Goal: Information Seeking & Learning: Check status

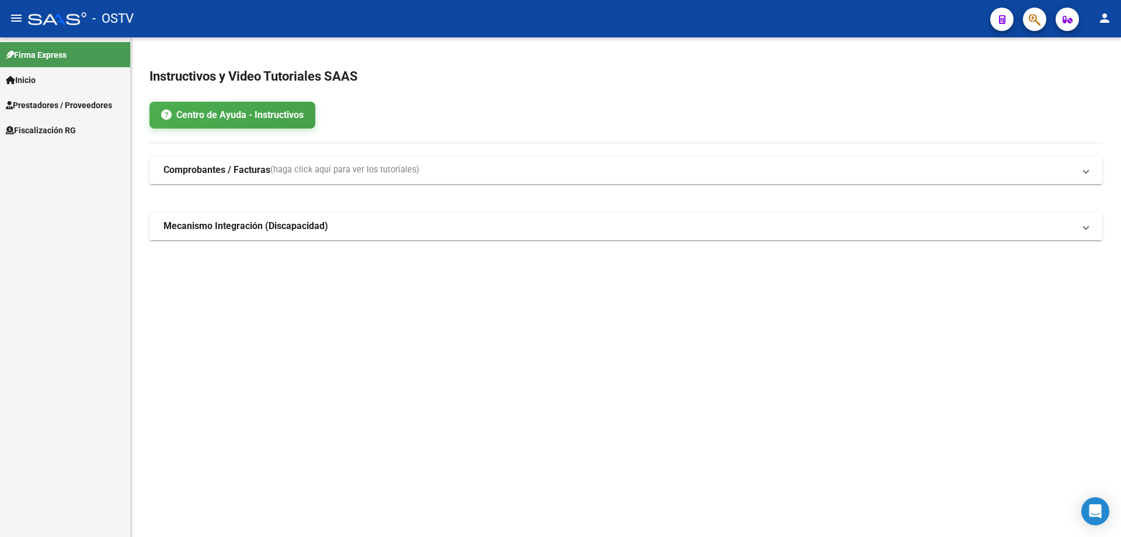
click at [48, 109] on span "Prestadores / Proveedores" at bounding box center [59, 105] width 106 height 13
click at [44, 179] on span "Fiscalización RG" at bounding box center [41, 180] width 70 height 13
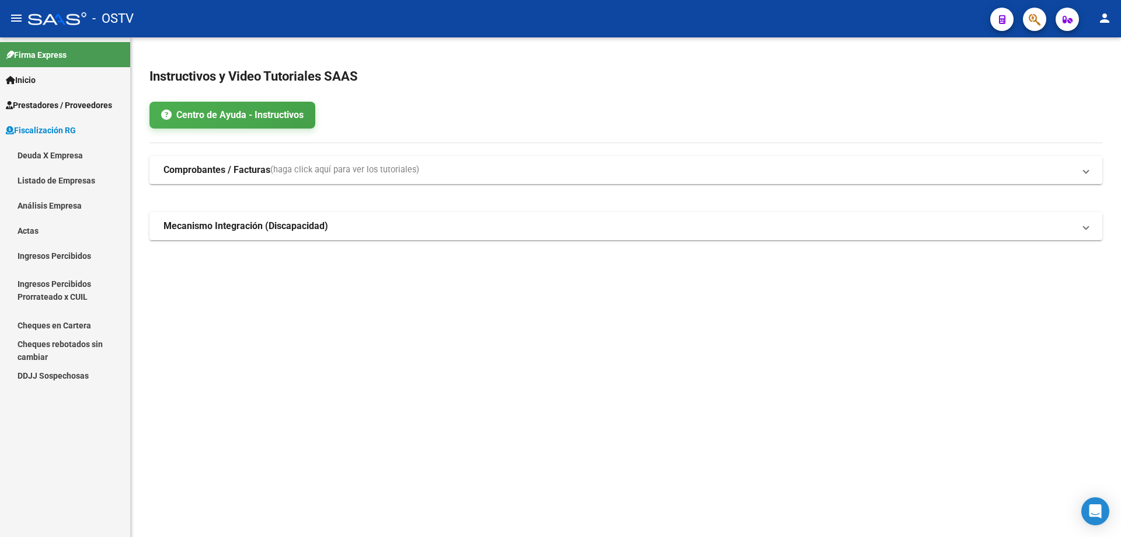
click at [76, 165] on link "Deuda X Empresa" at bounding box center [65, 155] width 130 height 25
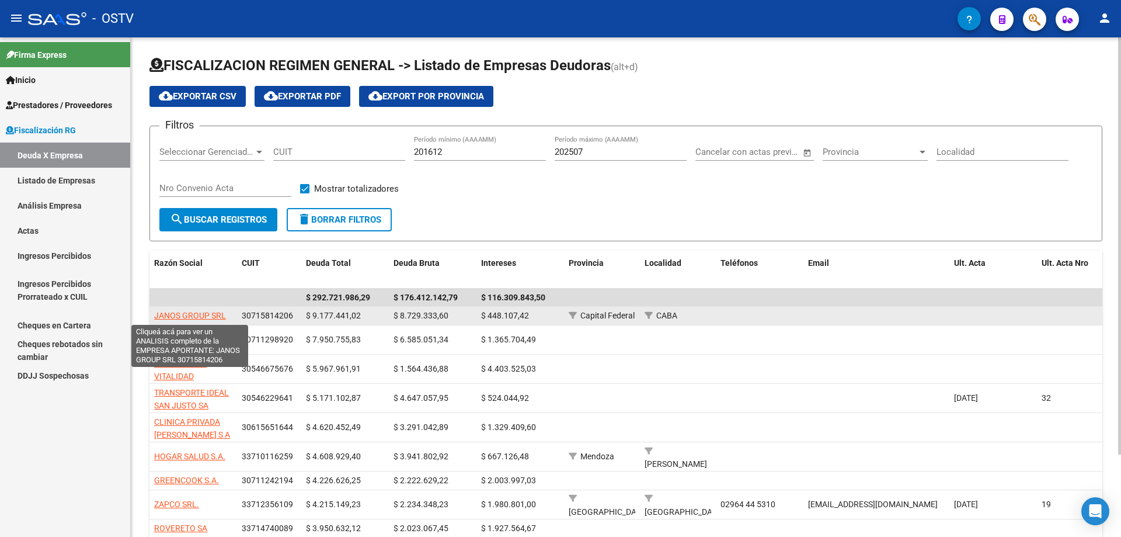
click at [215, 317] on span "JANOS GROUP SRL" at bounding box center [190, 315] width 72 height 9
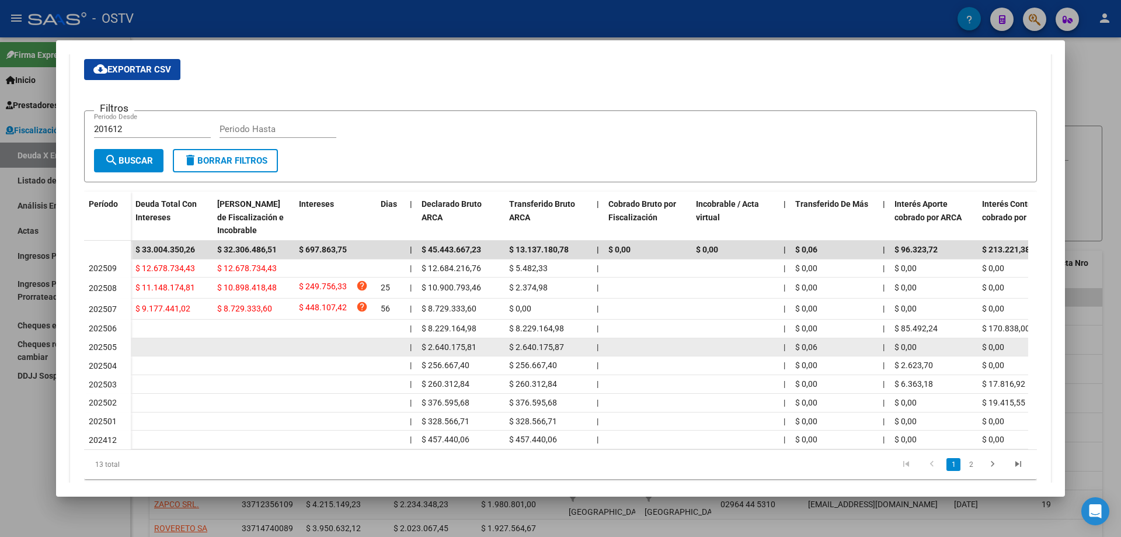
scroll to position [236, 0]
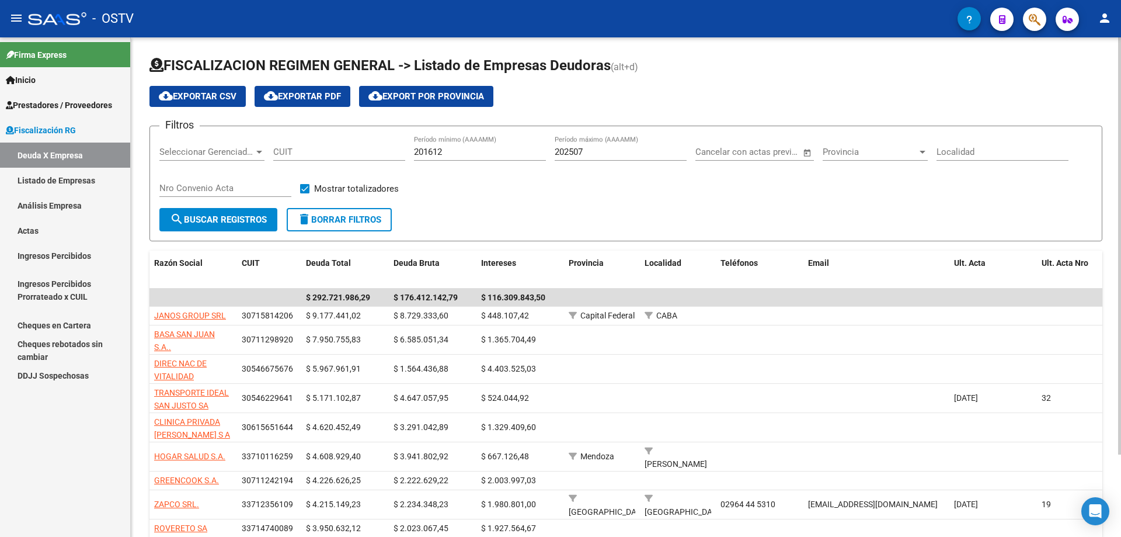
drag, startPoint x: 184, startPoint y: 125, endPoint x: 203, endPoint y: 148, distance: 29.8
click at [193, 135] on form "Filtros Seleccionar Gerenciador Seleccionar Gerenciador CUIT 201612 Período mín…" at bounding box center [626, 184] width 953 height 116
click at [204, 148] on span "Seleccionar Gerenciador" at bounding box center [206, 152] width 95 height 11
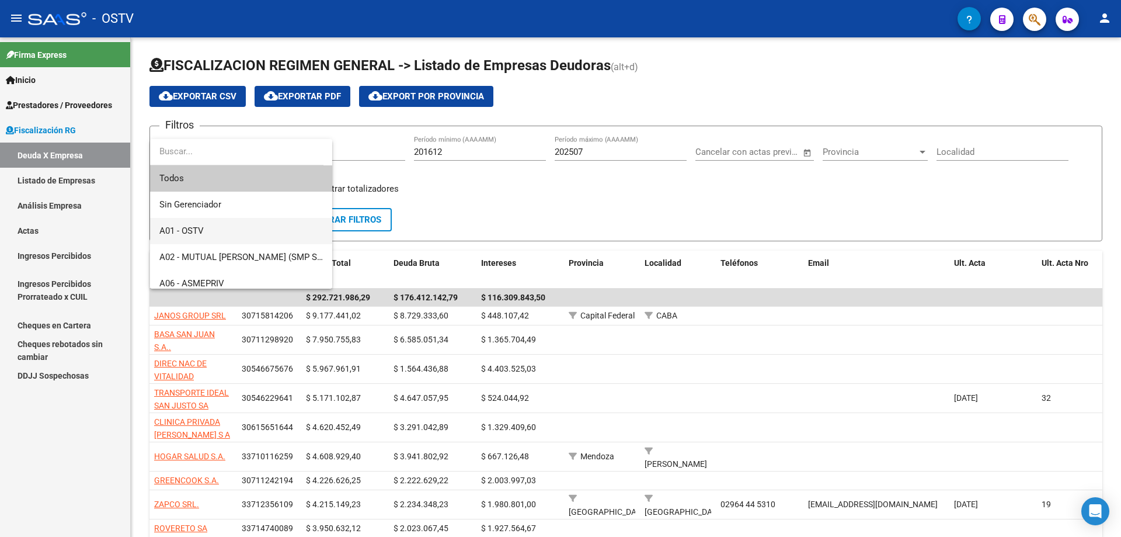
scroll to position [58, 0]
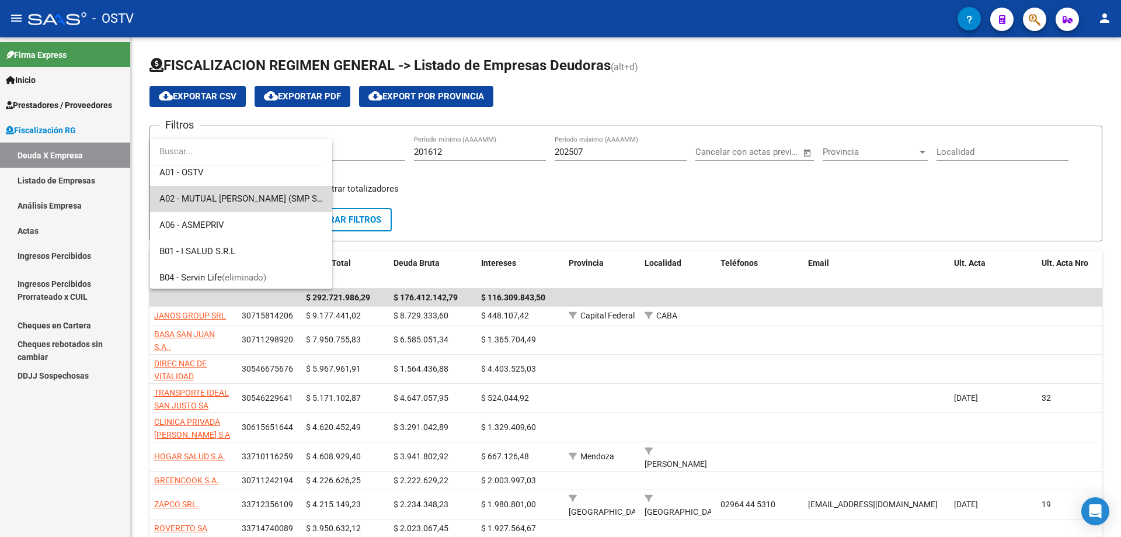
click at [242, 206] on span "A02 - MUTUAL [PERSON_NAME] (SMP Salud)" at bounding box center [241, 199] width 164 height 26
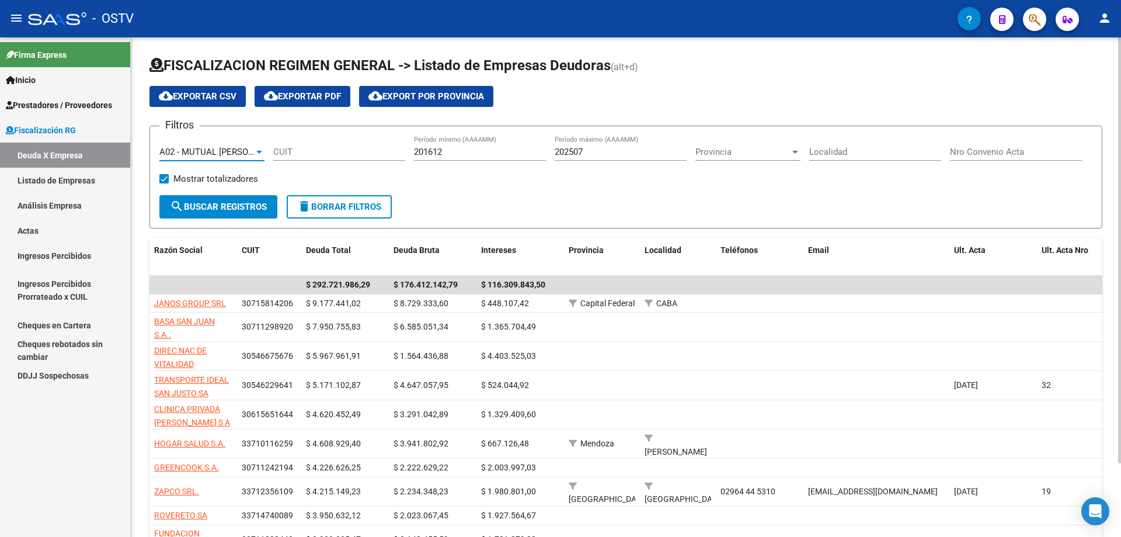
click at [221, 207] on span "search Buscar Registros" at bounding box center [218, 206] width 97 height 11
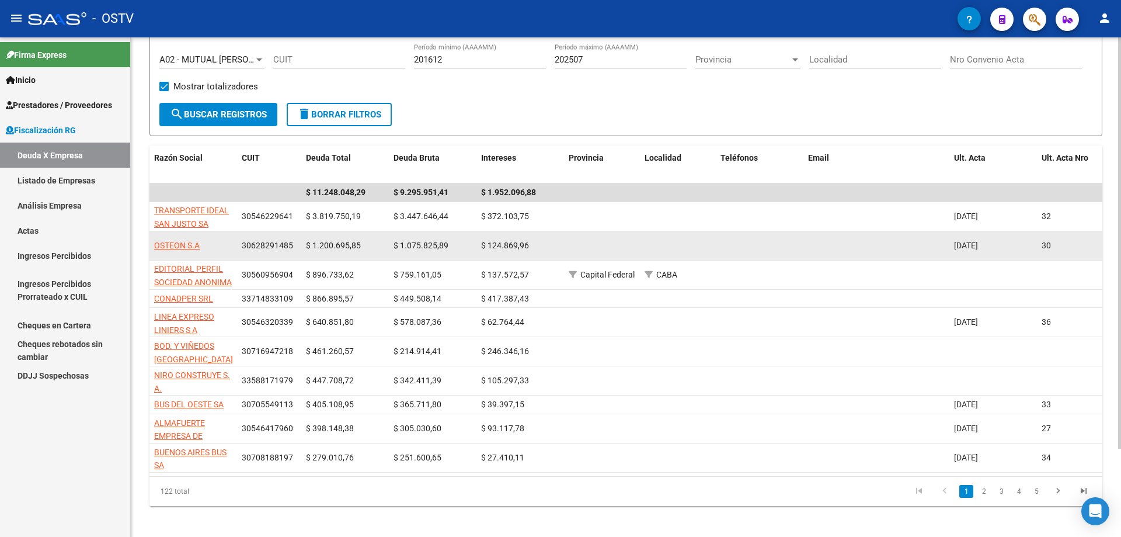
scroll to position [107, 0]
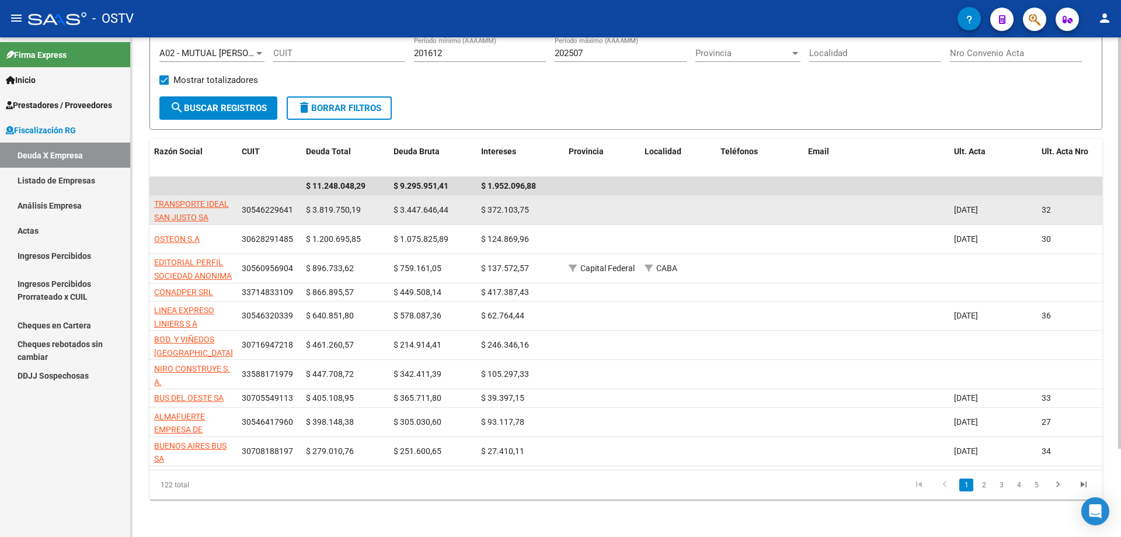
click at [195, 201] on app-link-go-to "TRANSPORTE IDEAL SAN JUSTO SA" at bounding box center [193, 210] width 78 height 27
click at [196, 199] on span "TRANSPORTE IDEAL SAN JUSTO SA" at bounding box center [191, 210] width 75 height 23
type textarea "30546229641"
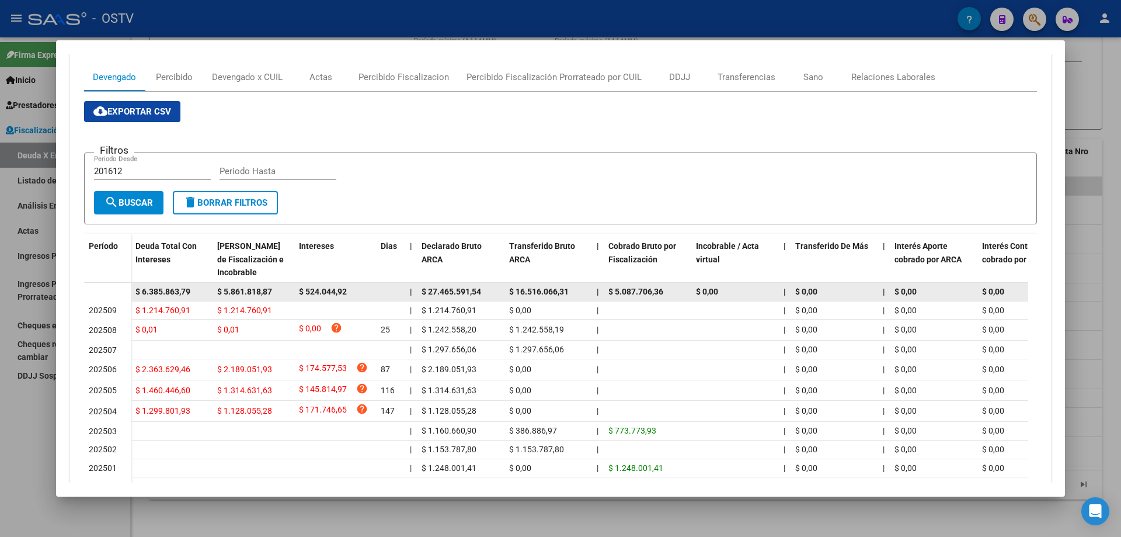
scroll to position [175, 0]
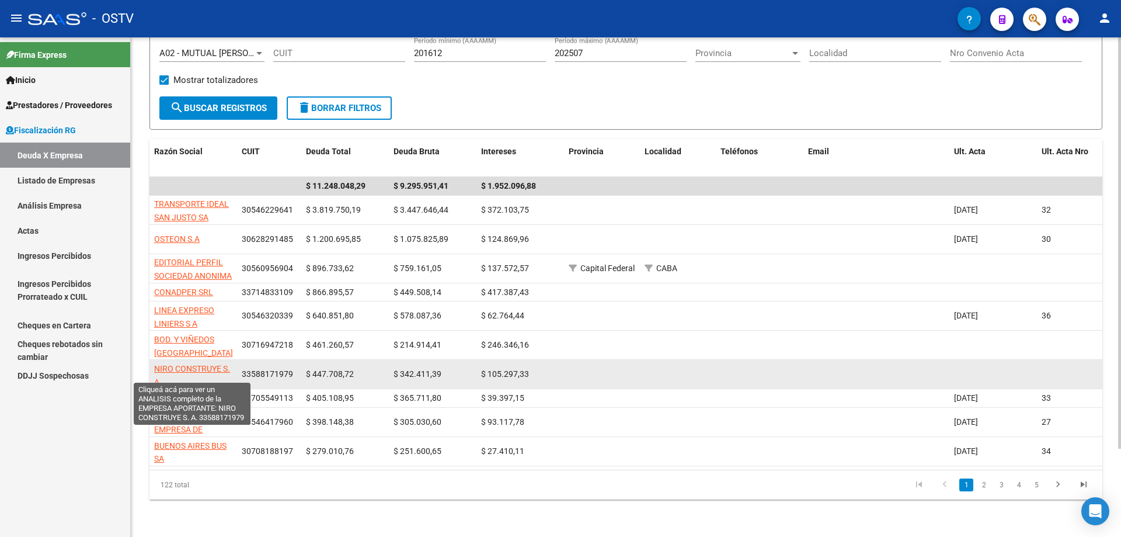
click at [192, 364] on span "NIRO CONSTRUYE S. A." at bounding box center [192, 375] width 76 height 23
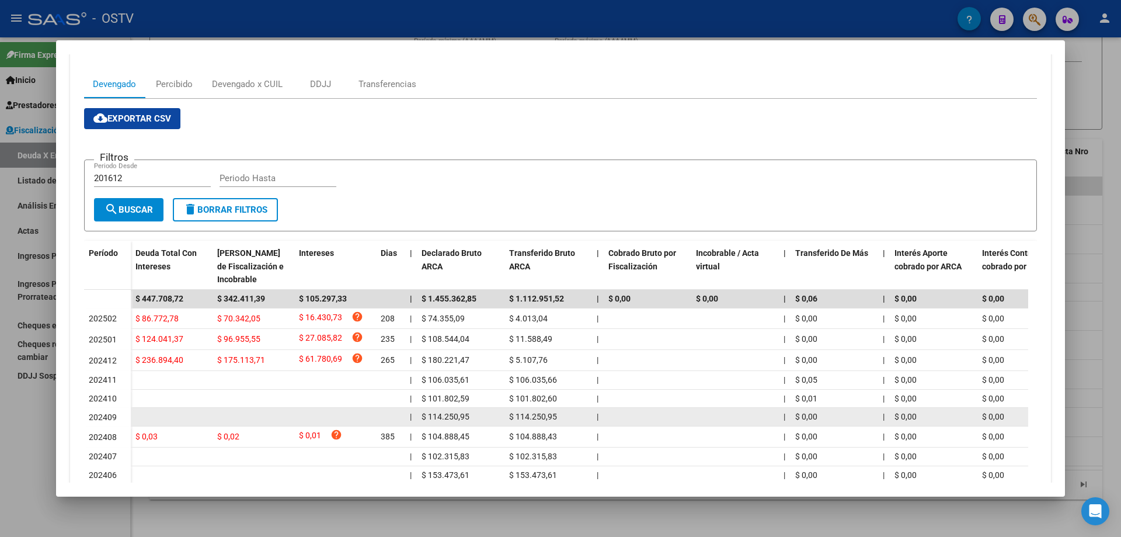
scroll to position [97, 0]
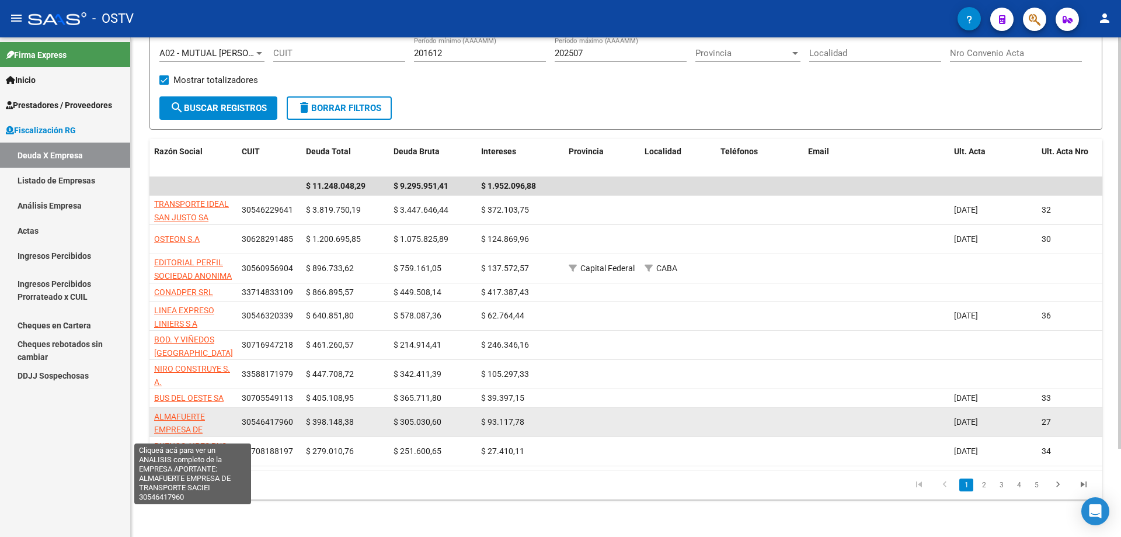
click at [196, 412] on span "ALMAFUERTE EMPRESA DE TRANSPORTE SACIEI" at bounding box center [192, 430] width 77 height 36
type textarea "30546417960"
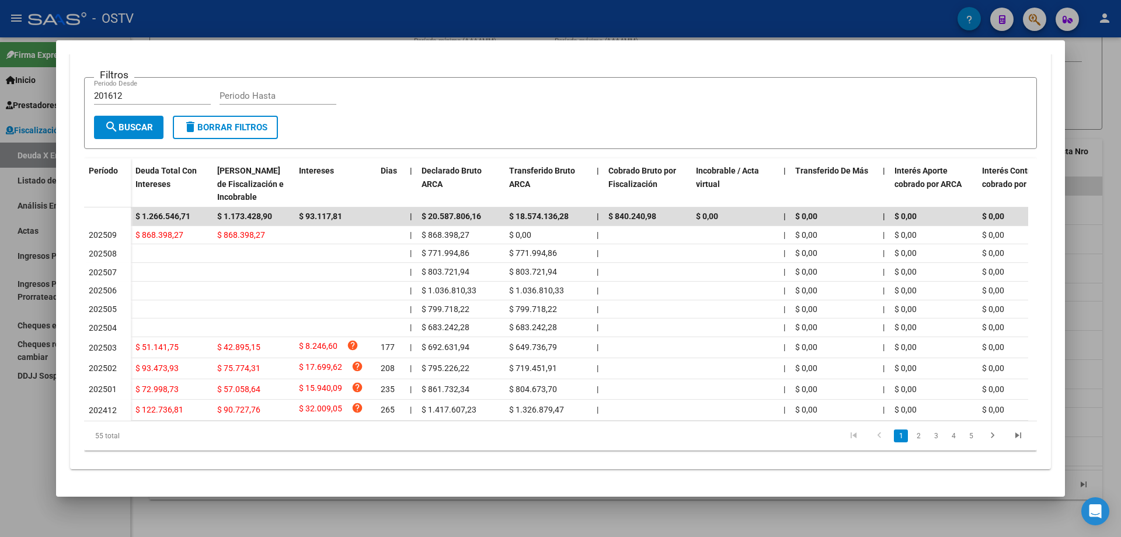
scroll to position [8, 0]
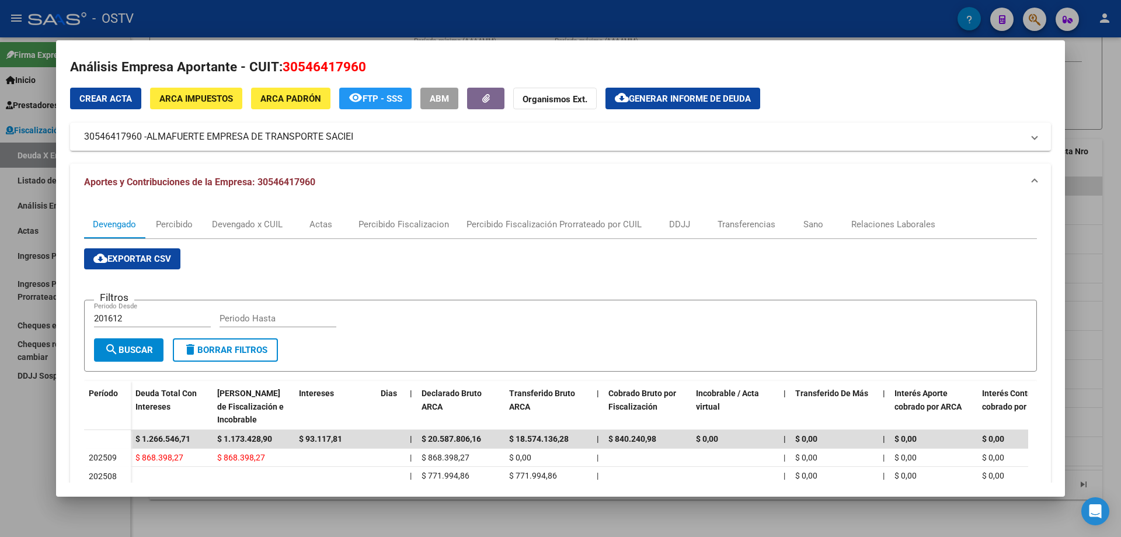
click at [164, 258] on span "cloud_download Exportar CSV" at bounding box center [132, 258] width 78 height 11
click at [671, 98] on span "Generar informe de deuda" at bounding box center [690, 98] width 122 height 11
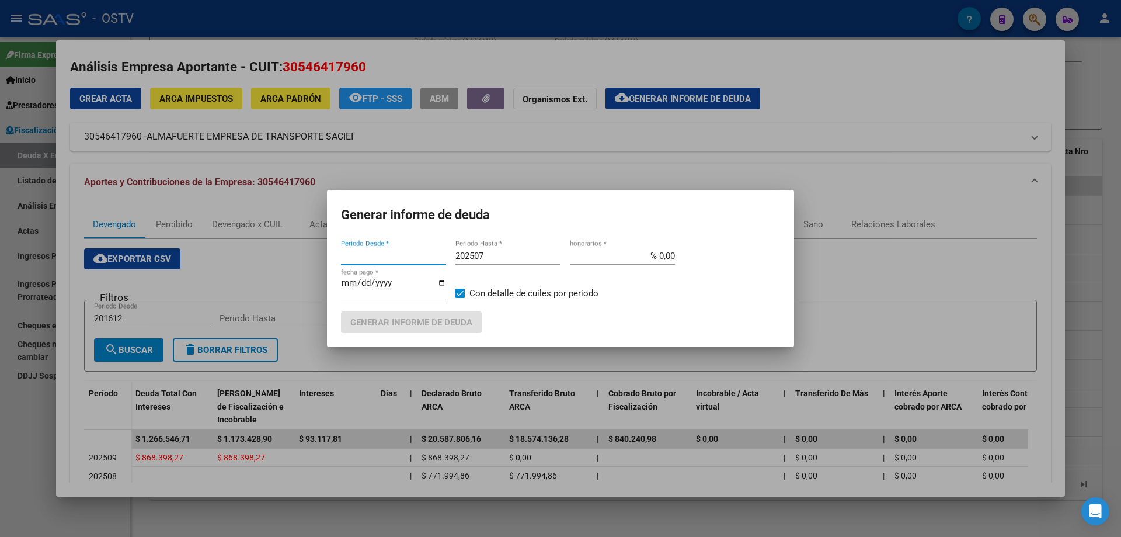
type input "202412"
click at [531, 252] on input "202507" at bounding box center [508, 256] width 105 height 11
type input "202508"
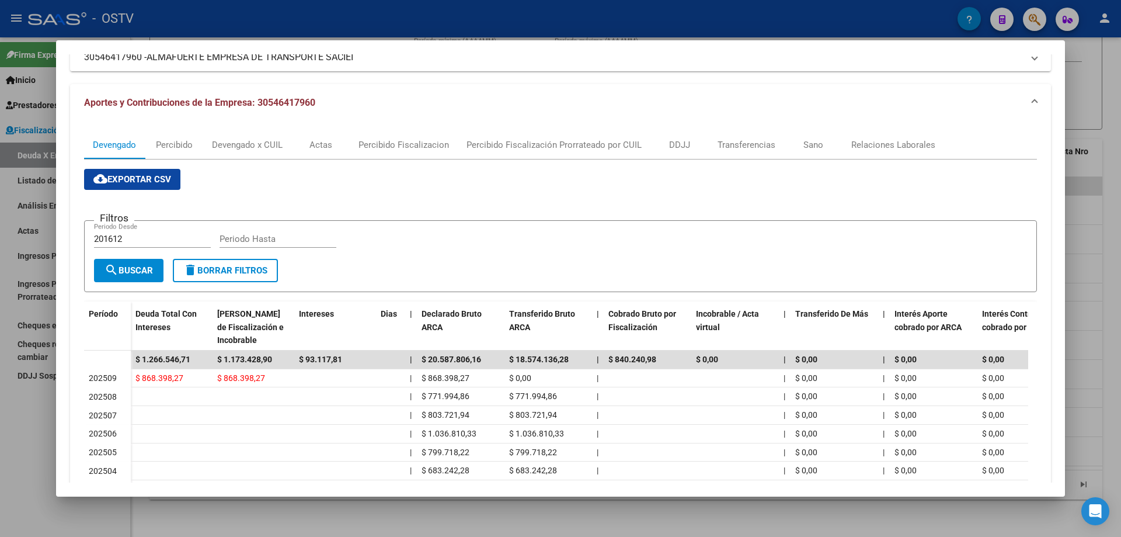
scroll to position [242, 0]
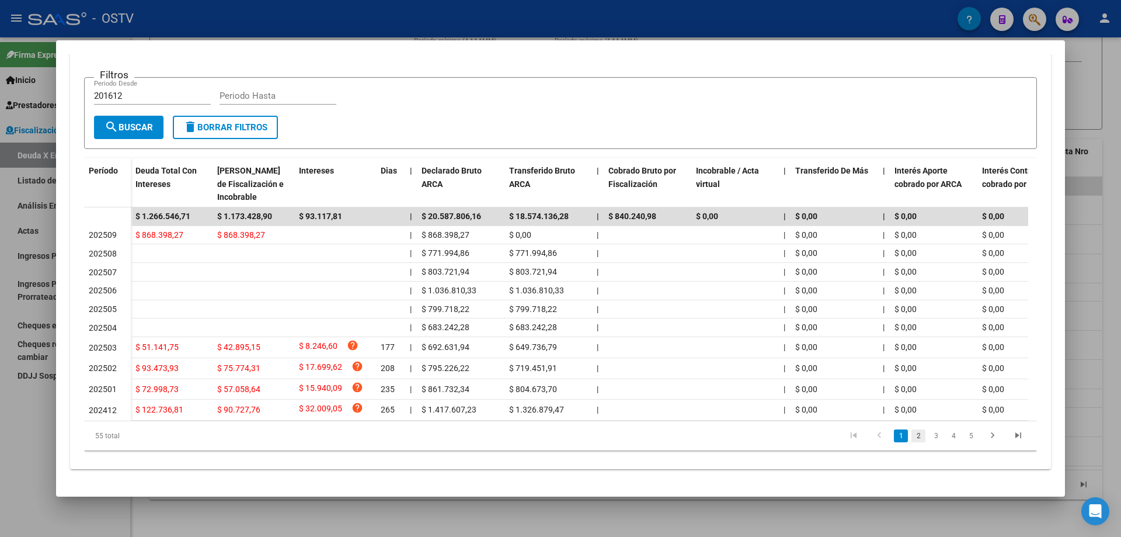
click at [912, 436] on link "2" at bounding box center [919, 435] width 14 height 13
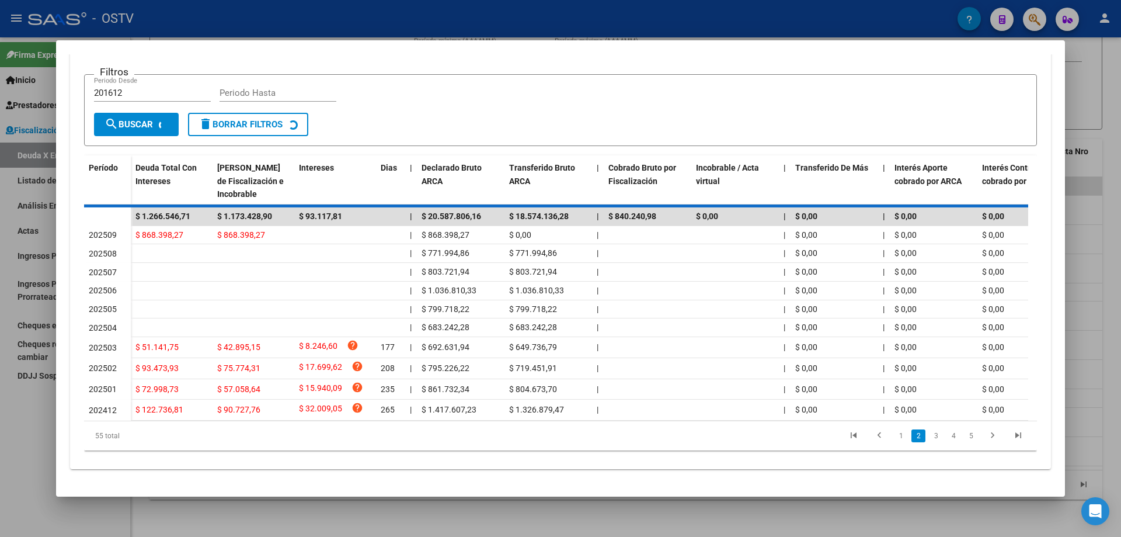
scroll to position [236, 0]
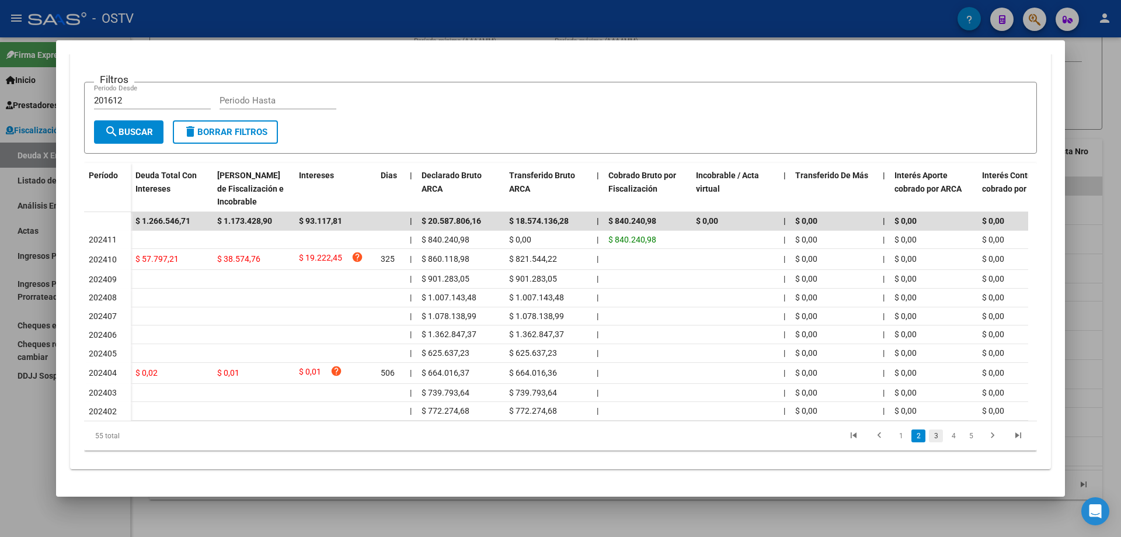
click at [929, 437] on link "3" at bounding box center [936, 435] width 14 height 13
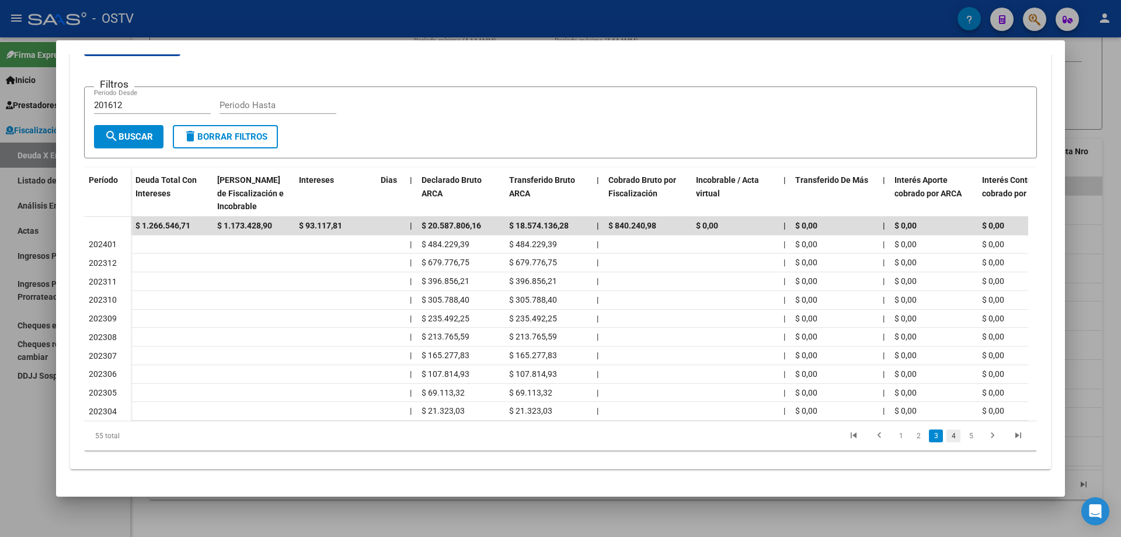
click at [950, 437] on link "4" at bounding box center [954, 435] width 14 height 13
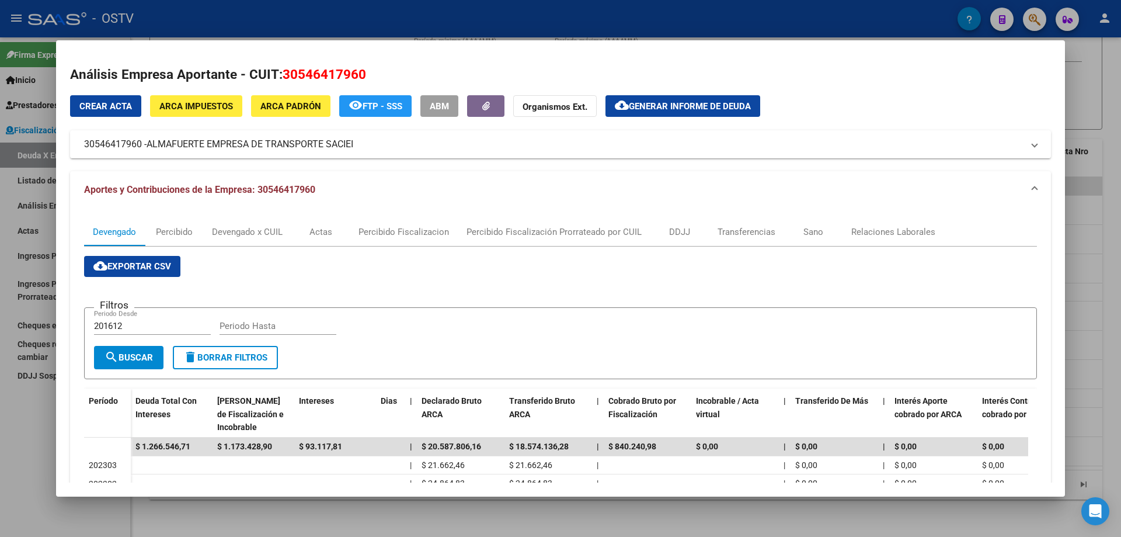
scroll to position [0, 0]
click at [649, 102] on span "Generar informe de deuda" at bounding box center [690, 107] width 122 height 11
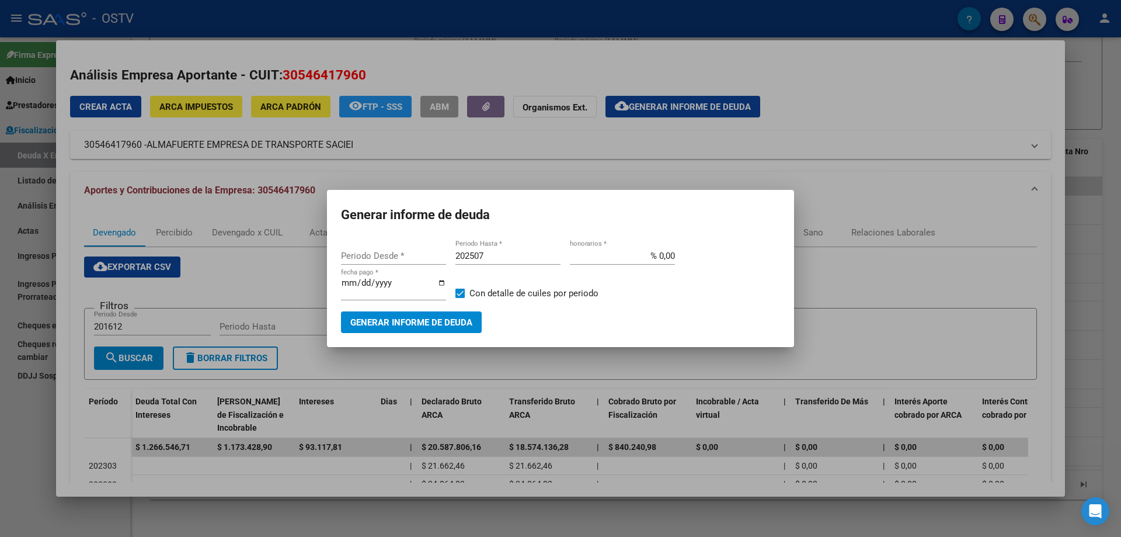
type input "202412"
click at [418, 252] on input "202412" at bounding box center [393, 256] width 105 height 11
type input "202410"
type input "202508"
click at [463, 311] on button "Generar informe de deuda" at bounding box center [411, 322] width 141 height 22
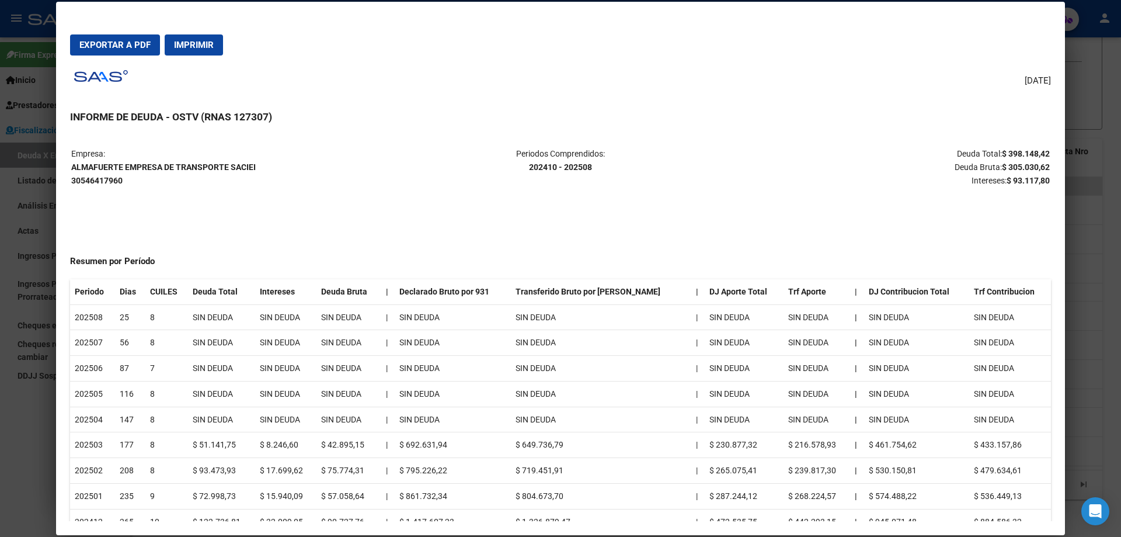
click at [102, 40] on span "Exportar a PDF" at bounding box center [114, 45] width 71 height 11
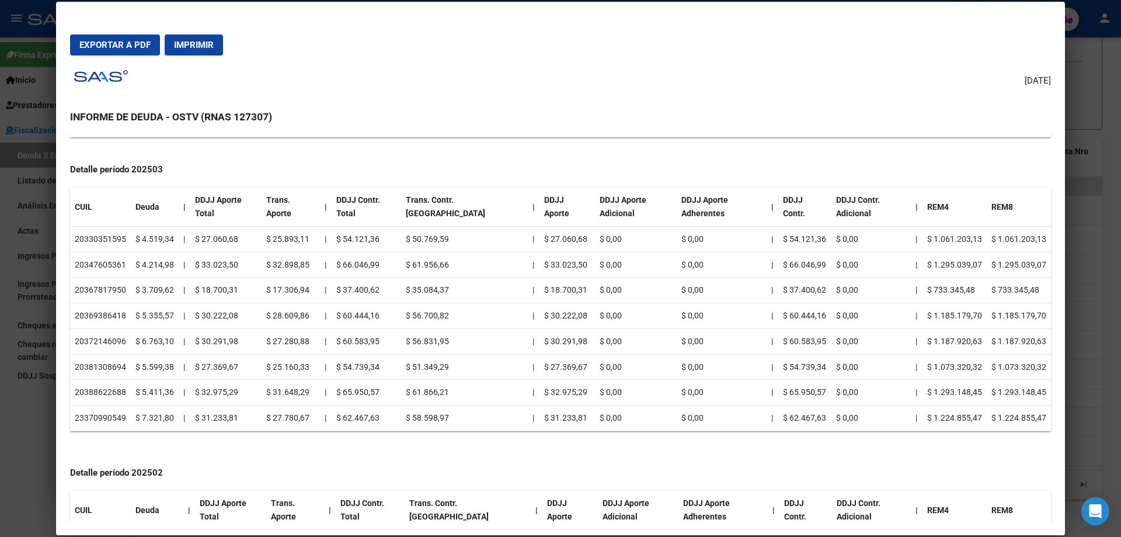
scroll to position [409, 0]
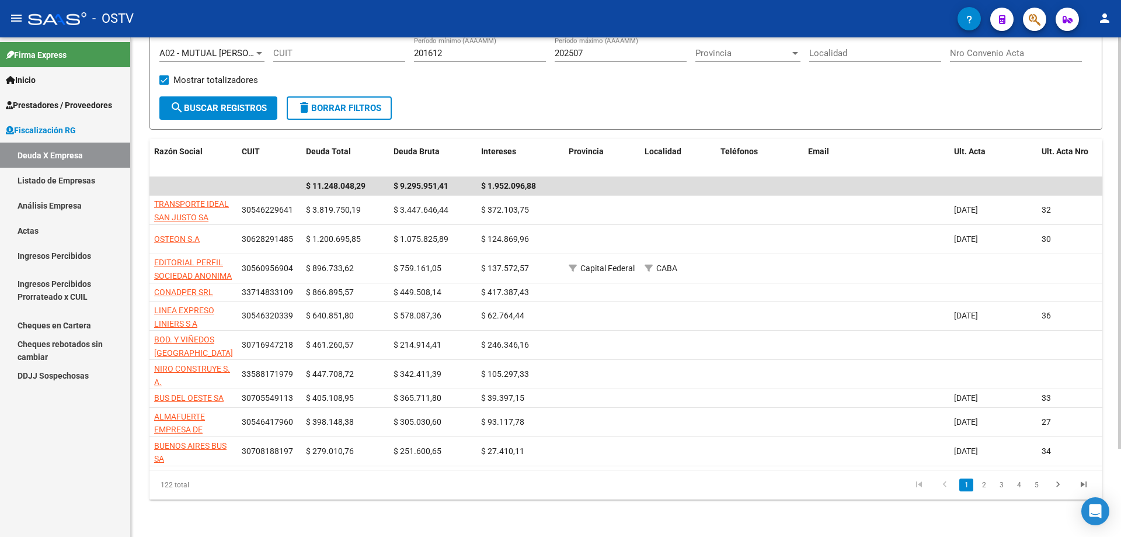
click at [976, 484] on li "2" at bounding box center [984, 485] width 18 height 20
click at [979, 486] on link "2" at bounding box center [984, 484] width 14 height 13
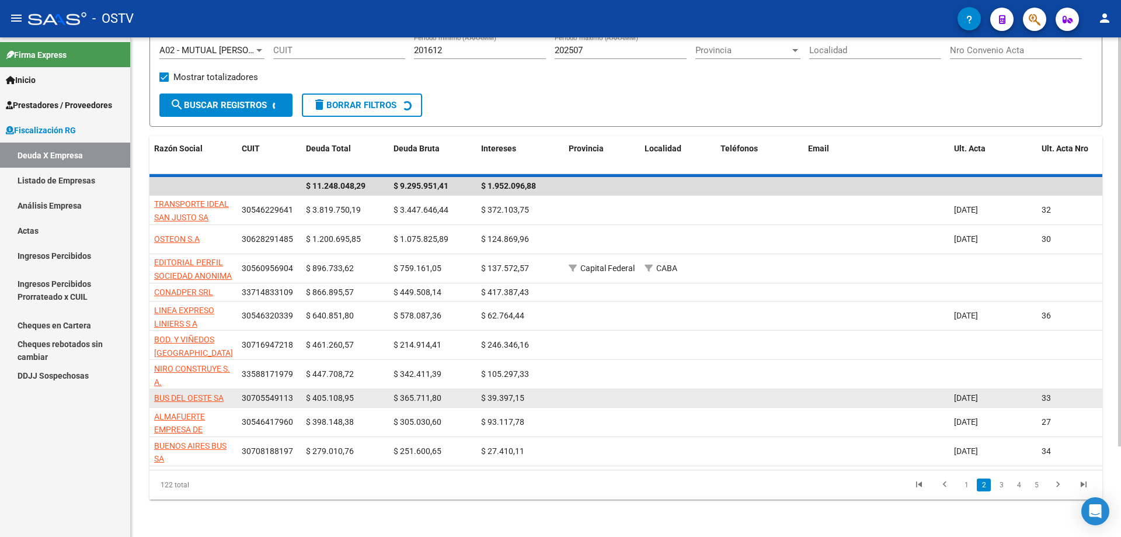
scroll to position [97, 0]
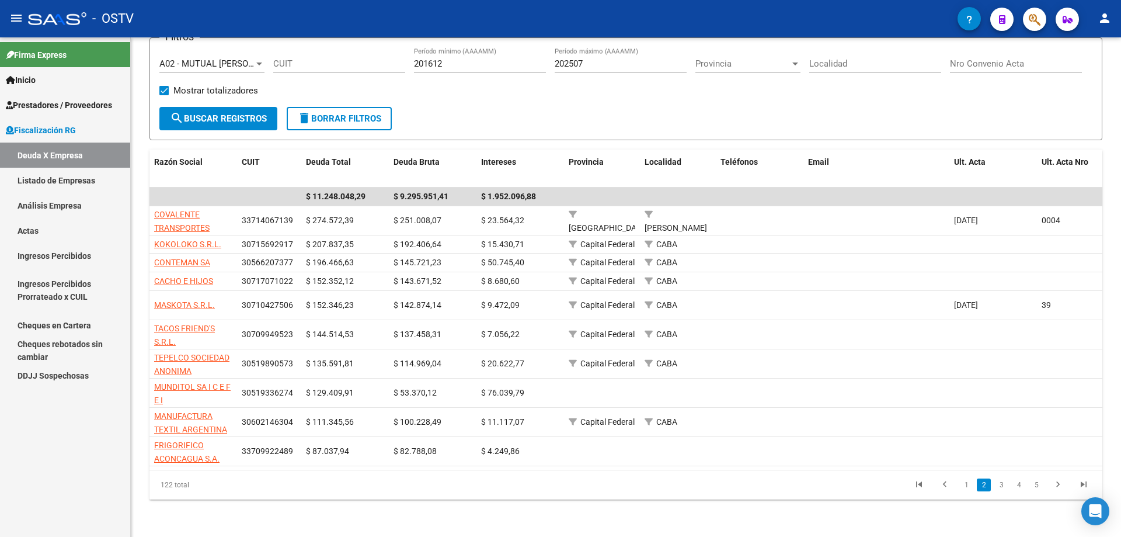
click at [1010, 479] on li "4" at bounding box center [1019, 485] width 18 height 20
click at [1009, 479] on li "3" at bounding box center [1002, 485] width 18 height 20
click at [1006, 481] on link "3" at bounding box center [1002, 484] width 14 height 13
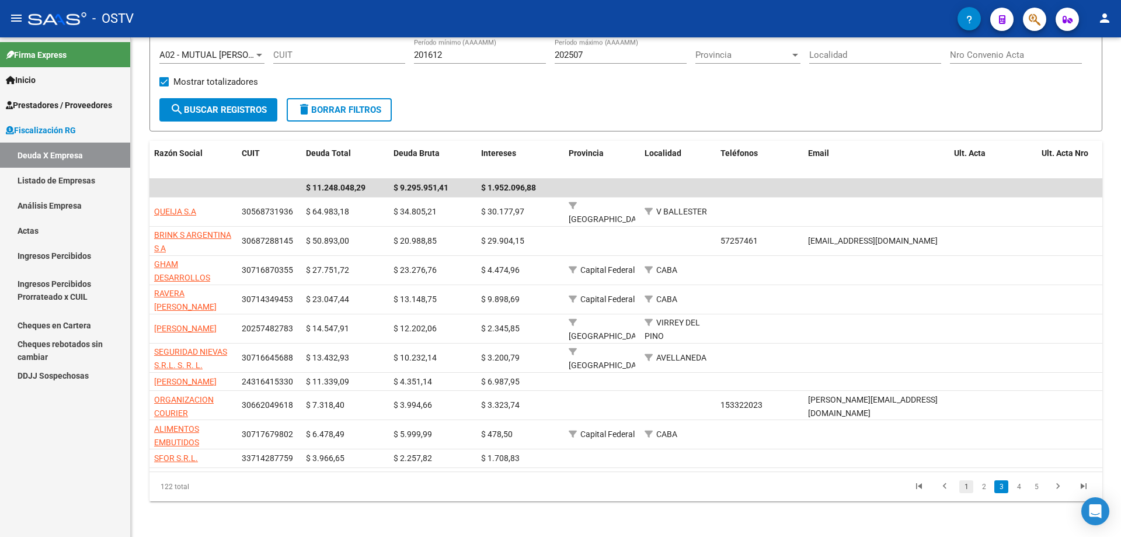
click at [960, 492] on link "1" at bounding box center [967, 486] width 14 height 13
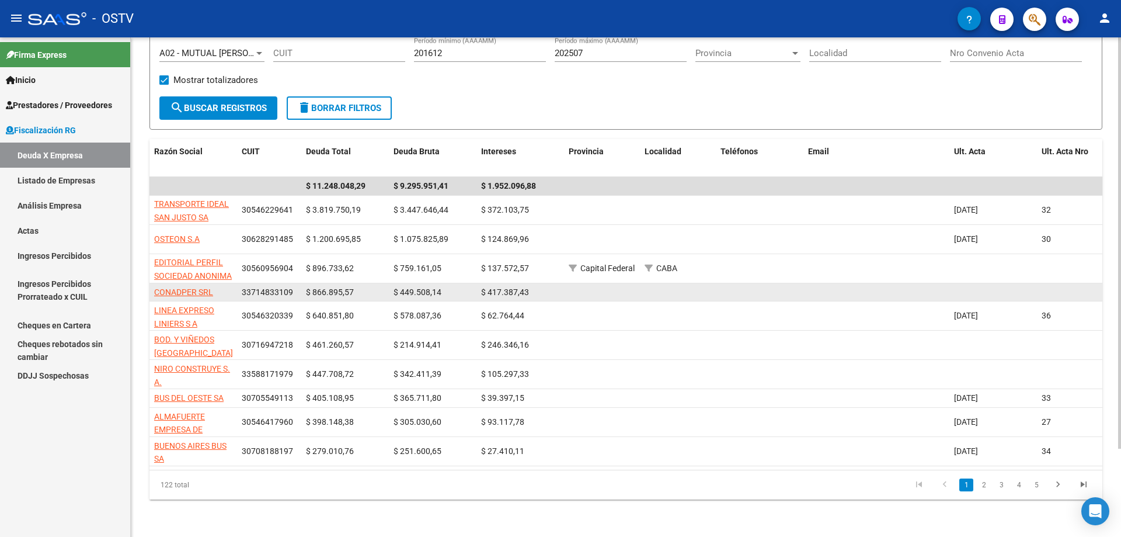
scroll to position [107, 0]
click at [200, 287] on span "CONADPER SRL" at bounding box center [183, 291] width 59 height 9
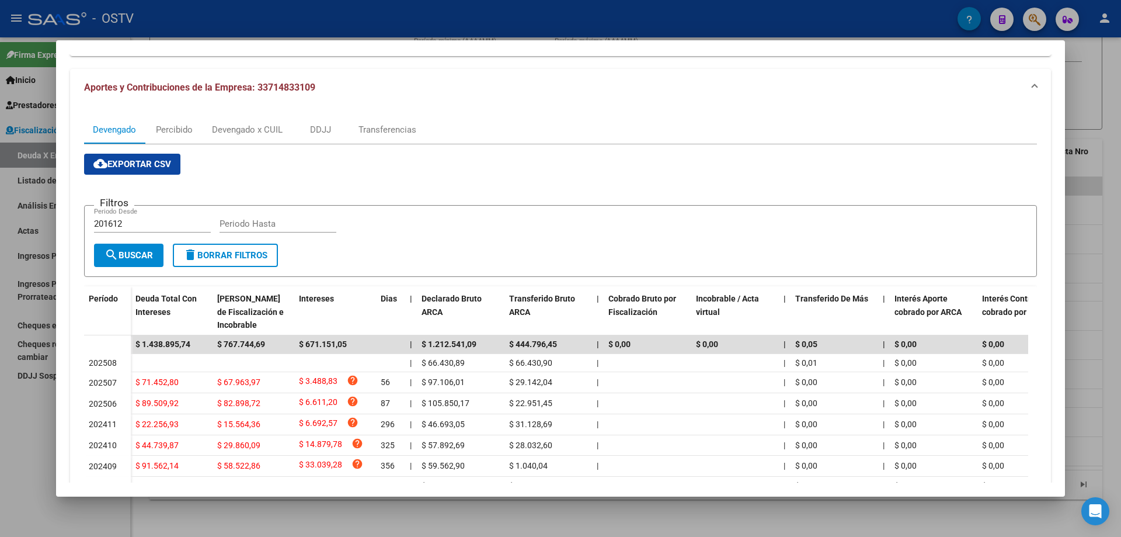
scroll to position [0, 0]
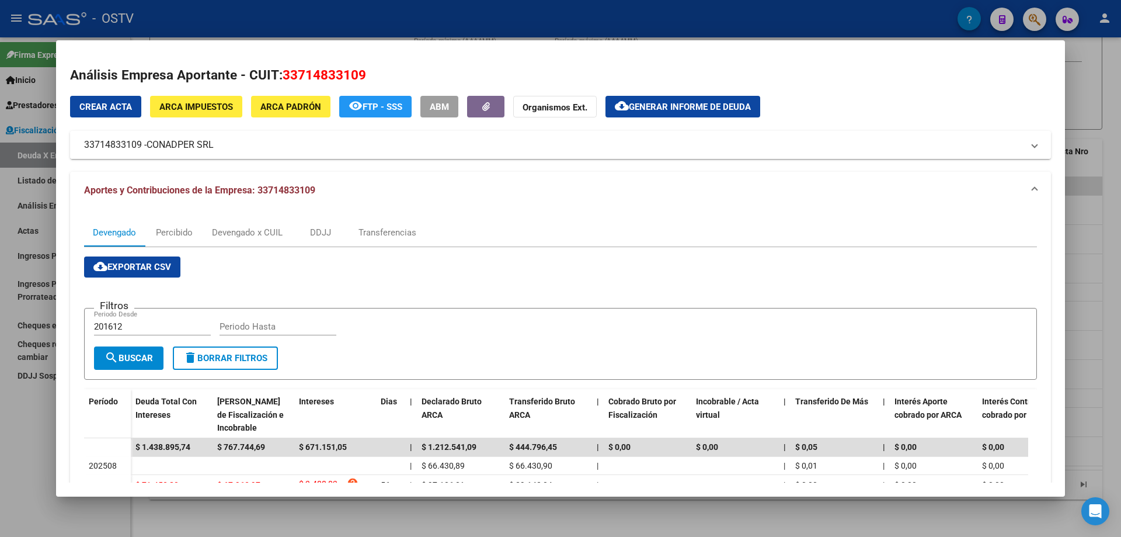
click at [190, 149] on span "CONADPER SRL" at bounding box center [180, 145] width 67 height 14
click at [190, 152] on mat-expansion-panel-header "33714833109 - CONADPER SRL" at bounding box center [560, 145] width 981 height 28
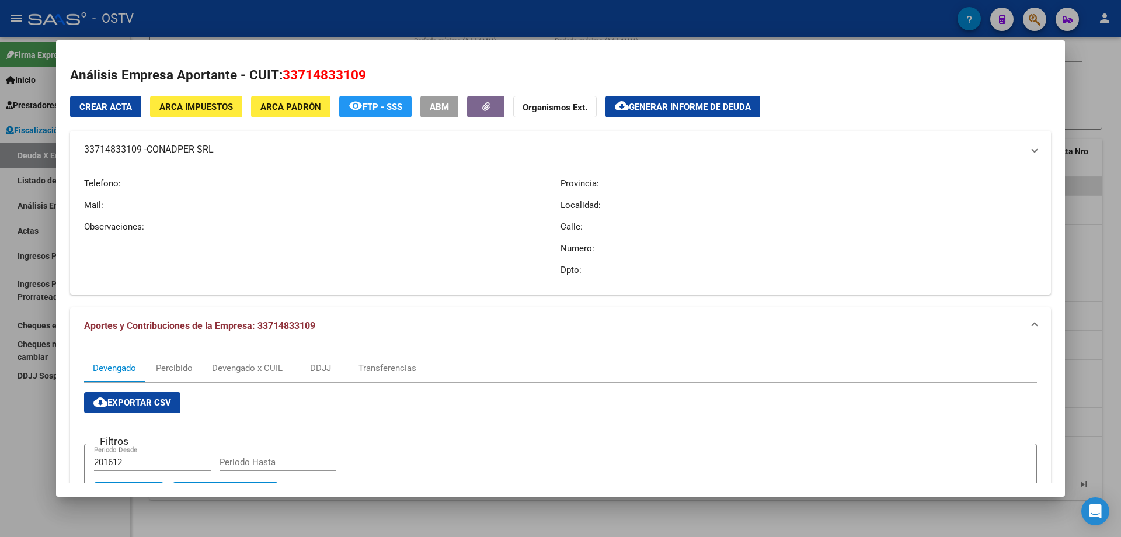
click at [190, 152] on span "CONADPER SRL" at bounding box center [180, 150] width 67 height 14
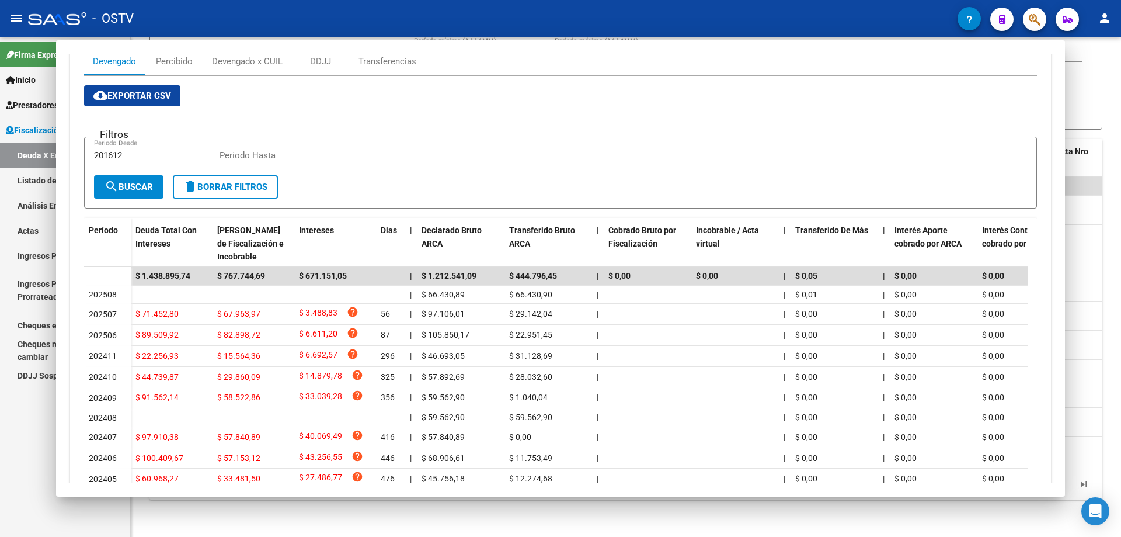
scroll to position [155, 0]
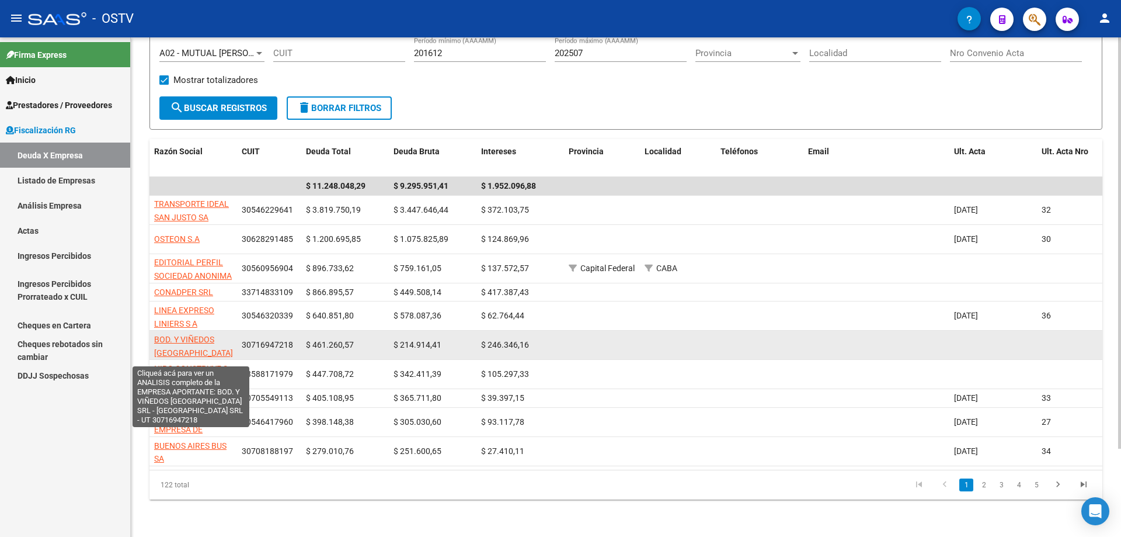
click at [203, 341] on span "BOD. Y VIÑEDOS [GEOGRAPHIC_DATA] SRL - [GEOGRAPHIC_DATA] SRL - [GEOGRAPHIC_DATA]" at bounding box center [193, 373] width 79 height 76
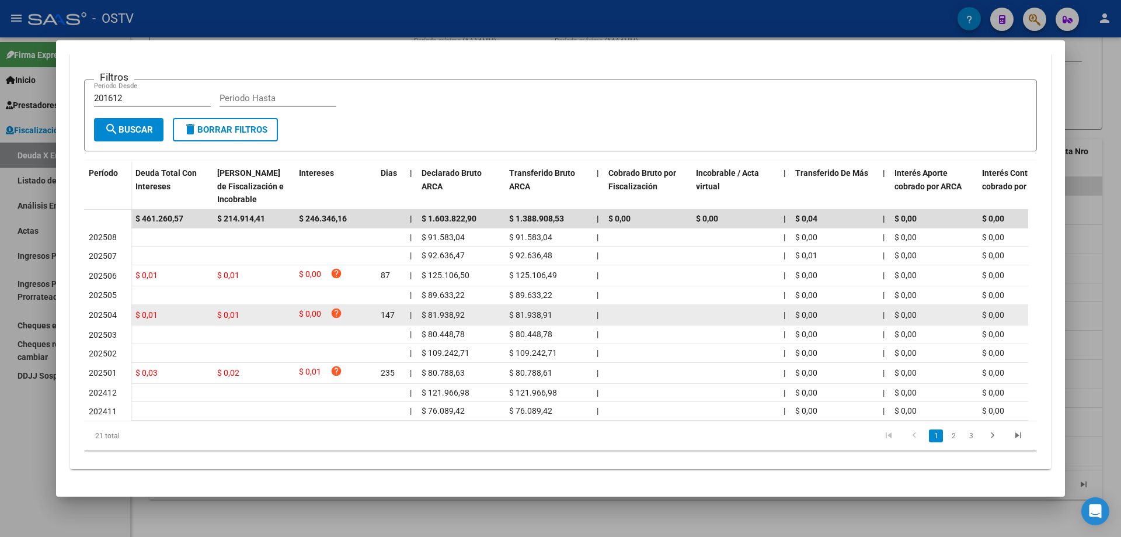
scroll to position [239, 0]
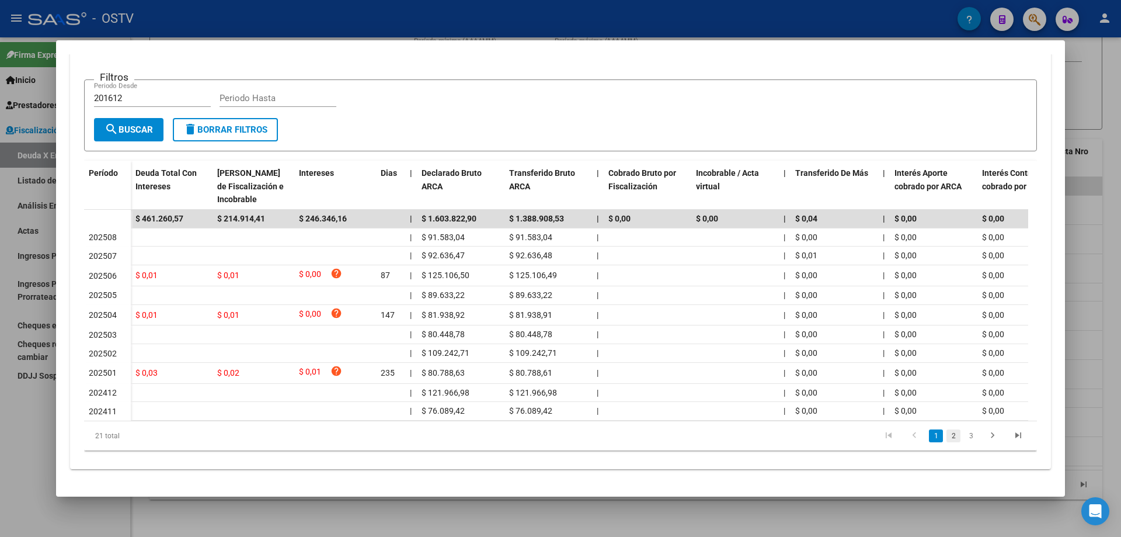
click at [950, 437] on link "2" at bounding box center [954, 435] width 14 height 13
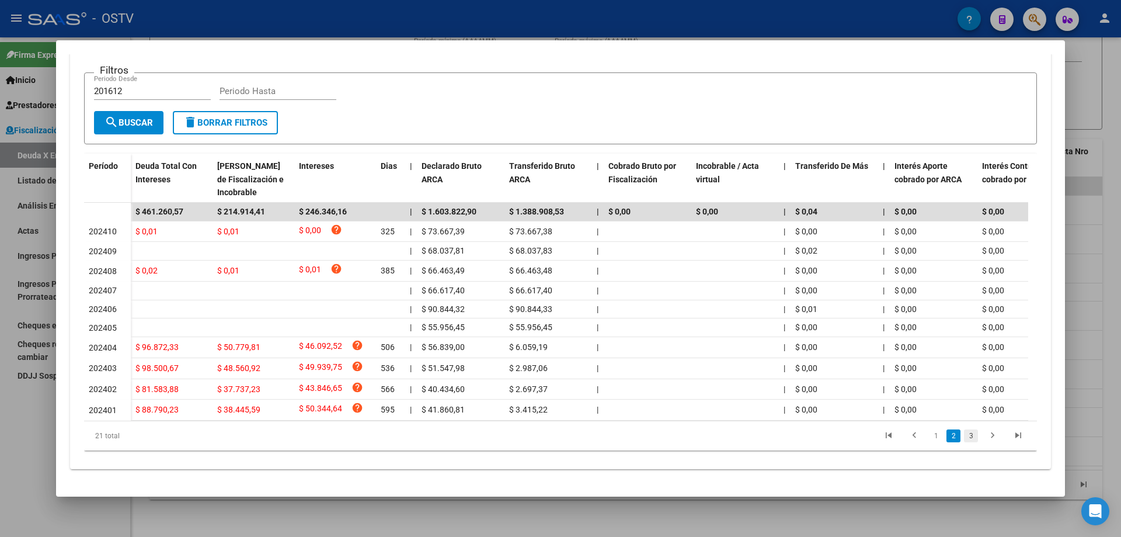
click at [964, 442] on link "3" at bounding box center [971, 435] width 14 height 13
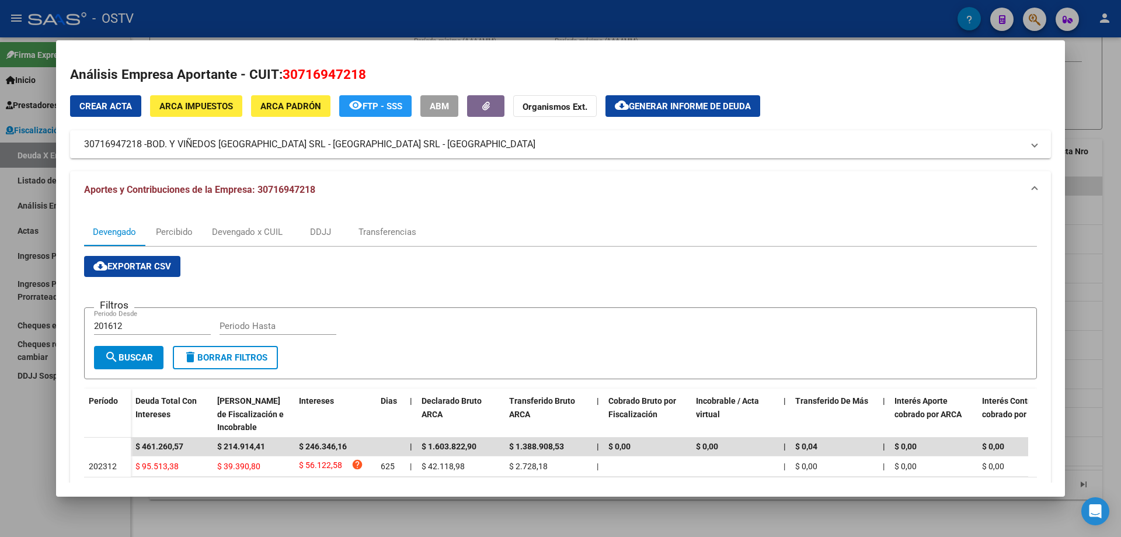
scroll to position [0, 0]
drag, startPoint x: 141, startPoint y: 144, endPoint x: 298, endPoint y: 151, distance: 156.7
click at [298, 151] on mat-panel-title "30716947218 - BOD. Y VIÑEDOS [GEOGRAPHIC_DATA] SRL - [GEOGRAPHIC_DATA] SRL - [G…" at bounding box center [553, 145] width 939 height 14
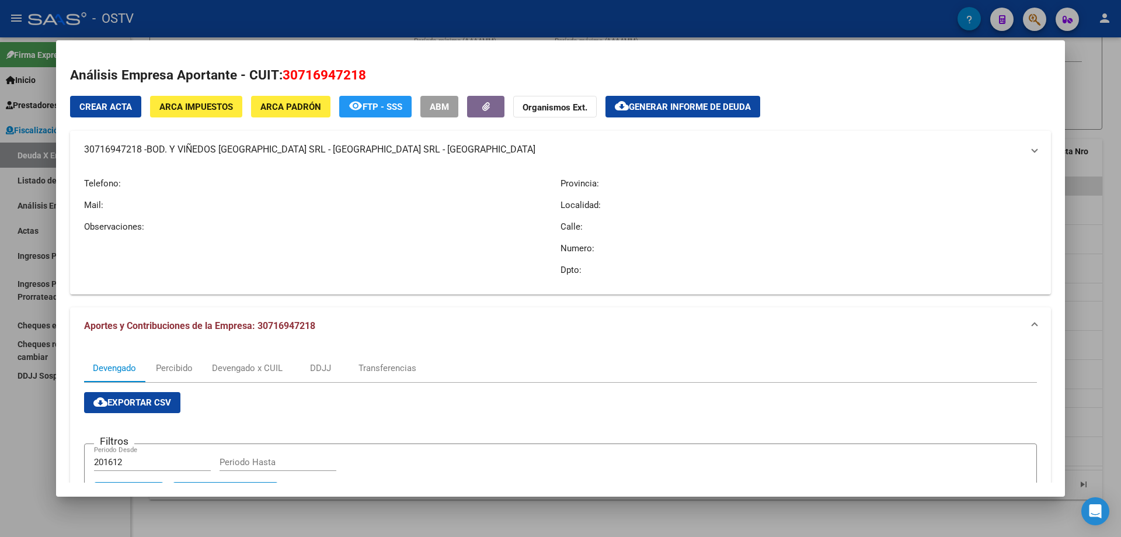
click at [298, 147] on span "BOD. Y VIÑEDOS [GEOGRAPHIC_DATA] SRL - [GEOGRAPHIC_DATA] SRL - [GEOGRAPHIC_DATA]" at bounding box center [341, 150] width 389 height 14
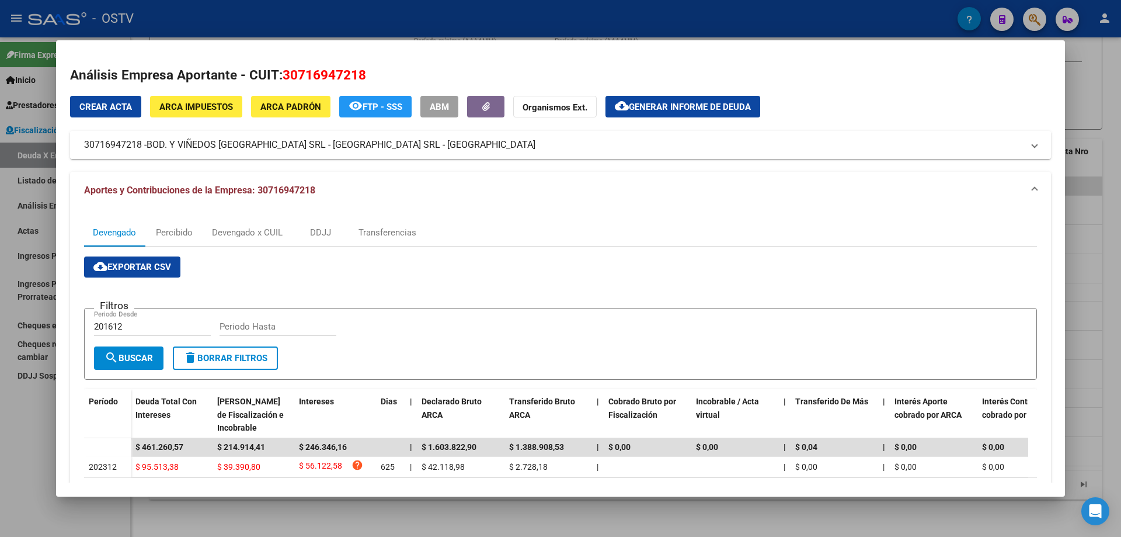
click at [279, 147] on span "BOD. Y VIÑEDOS [GEOGRAPHIC_DATA] SRL - [GEOGRAPHIC_DATA] SRL - [GEOGRAPHIC_DATA]" at bounding box center [341, 145] width 389 height 14
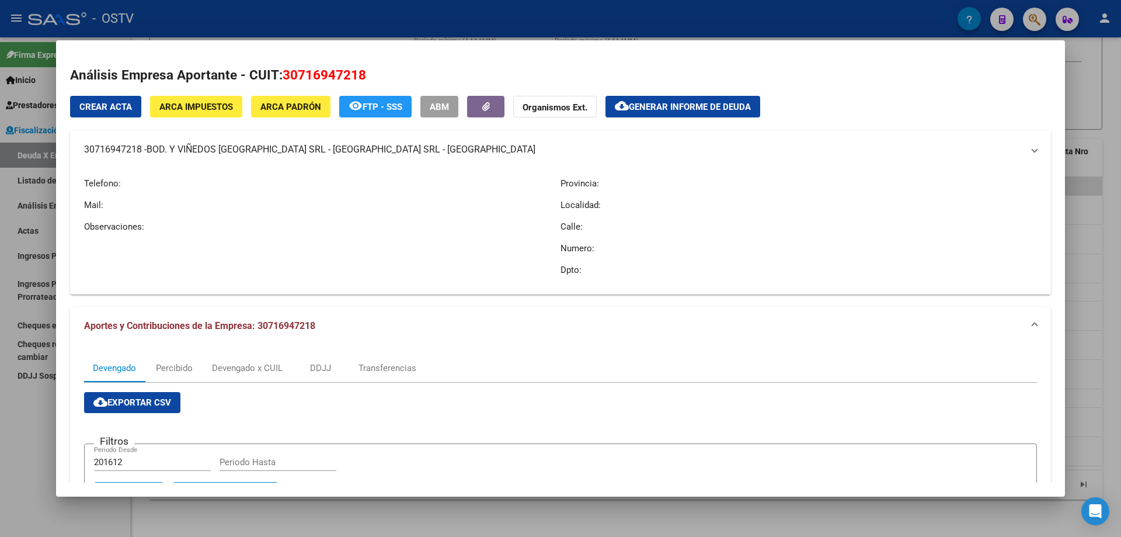
click at [279, 147] on span "BOD. Y VIÑEDOS [GEOGRAPHIC_DATA] SRL - [GEOGRAPHIC_DATA] SRL - [GEOGRAPHIC_DATA]" at bounding box center [341, 150] width 389 height 14
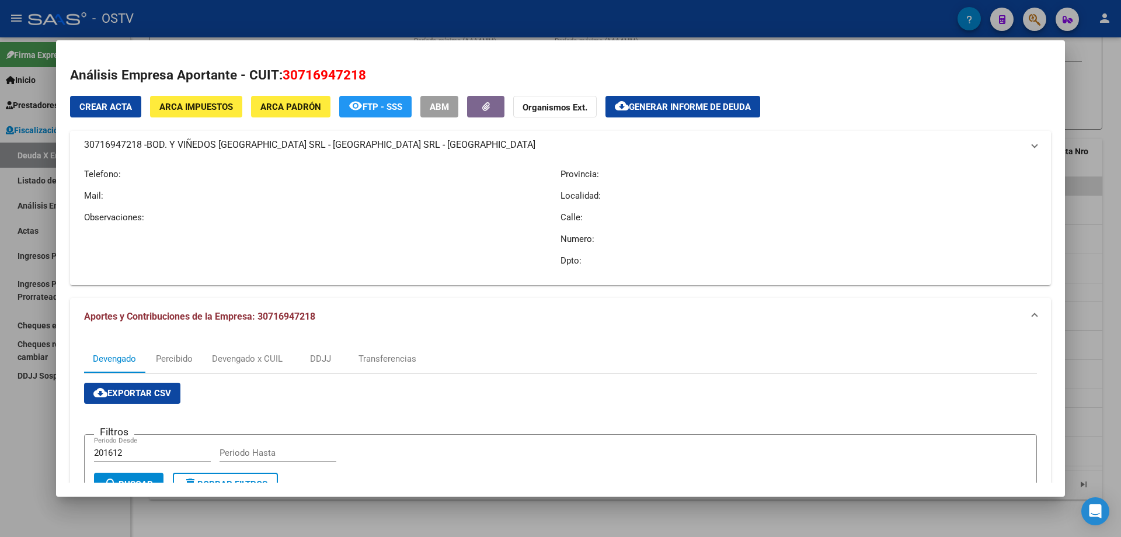
click at [279, 147] on span "BOD. Y VIÑEDOS [GEOGRAPHIC_DATA] SRL - [GEOGRAPHIC_DATA] SRL - [GEOGRAPHIC_DATA]" at bounding box center [341, 145] width 389 height 14
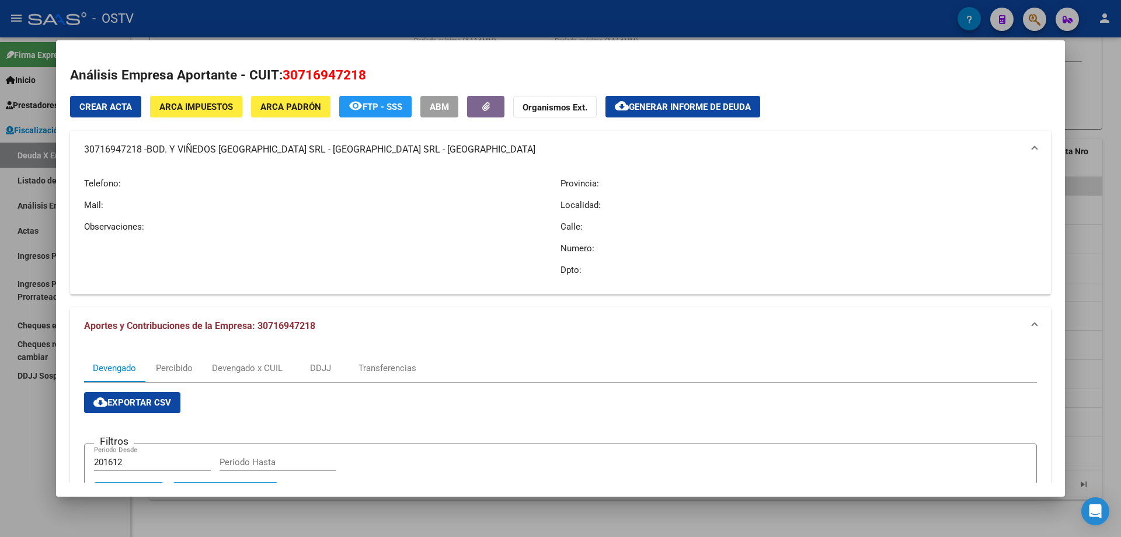
copy span "BOD. Y VIÑEDOS [GEOGRAPHIC_DATA] SRL - [GEOGRAPHIC_DATA] SRL - [GEOGRAPHIC_DATA]"
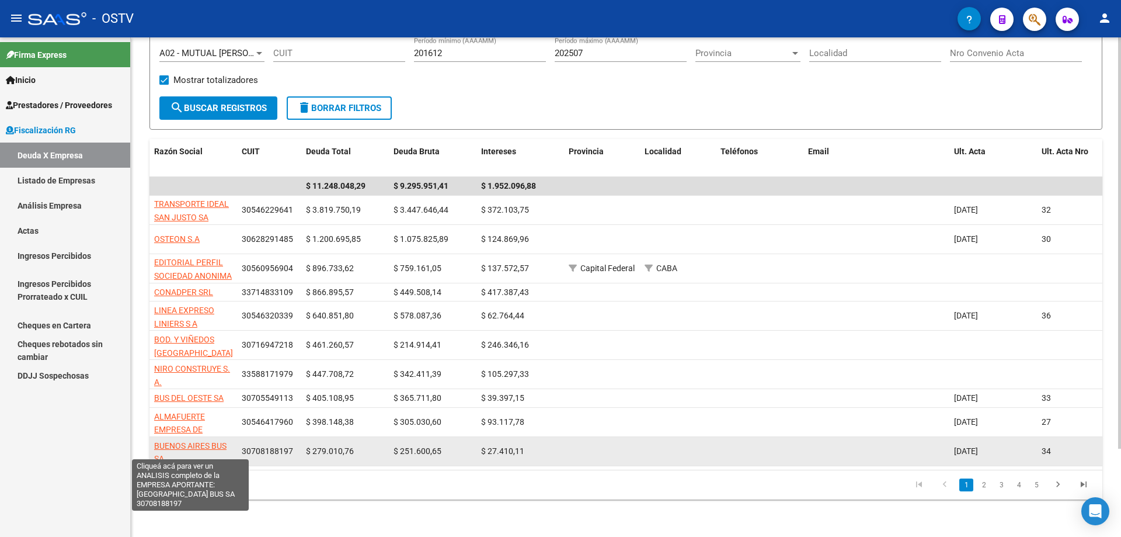
click at [186, 441] on span "BUENOS AIRES BUS SA" at bounding box center [190, 452] width 72 height 23
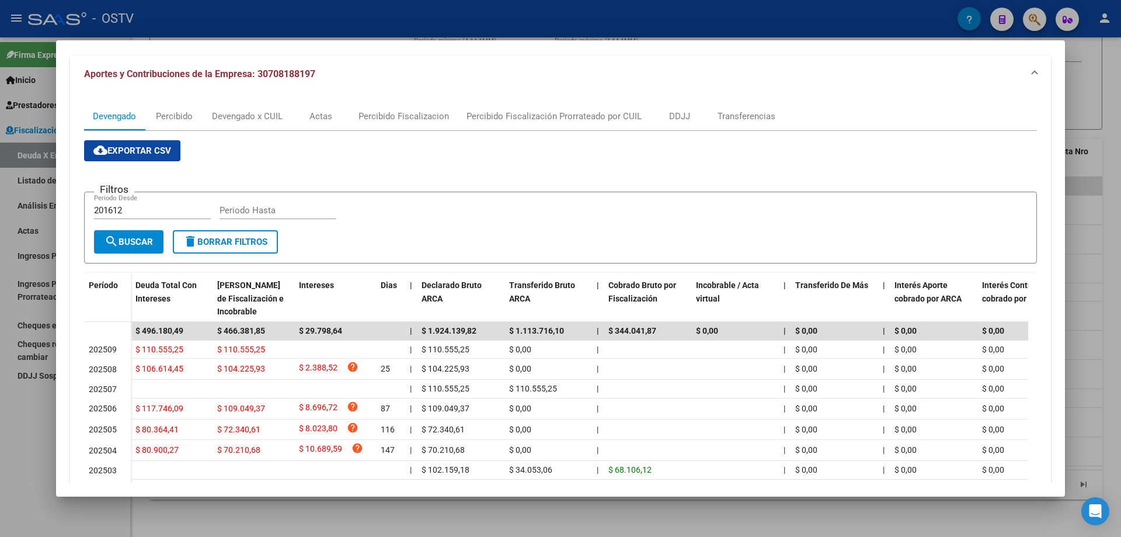
scroll to position [117, 0]
click at [18, 187] on div at bounding box center [560, 268] width 1121 height 537
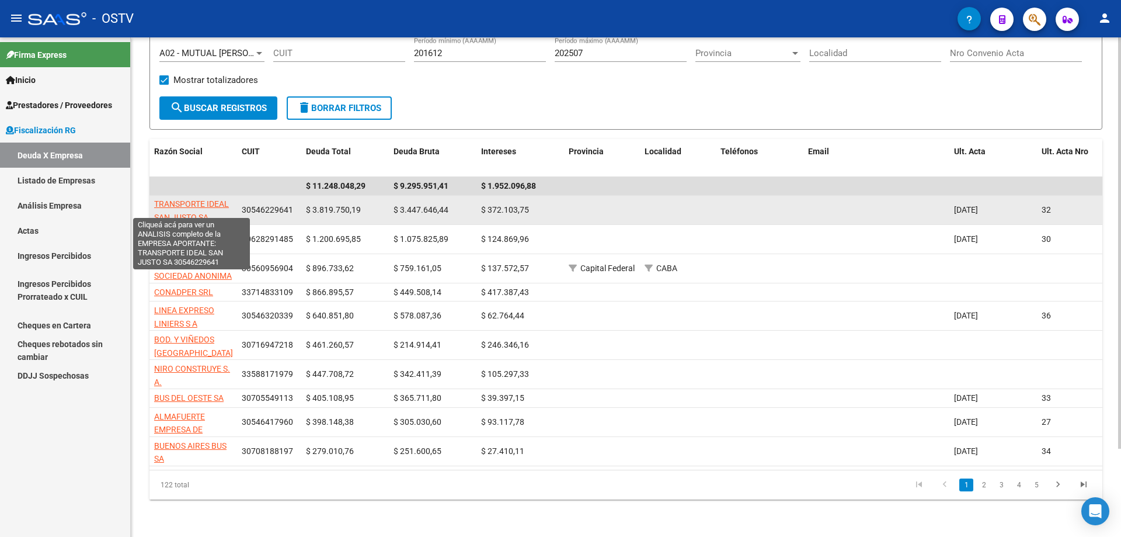
click at [193, 203] on span "TRANSPORTE IDEAL SAN JUSTO SA" at bounding box center [191, 210] width 75 height 23
type textarea "30546229641"
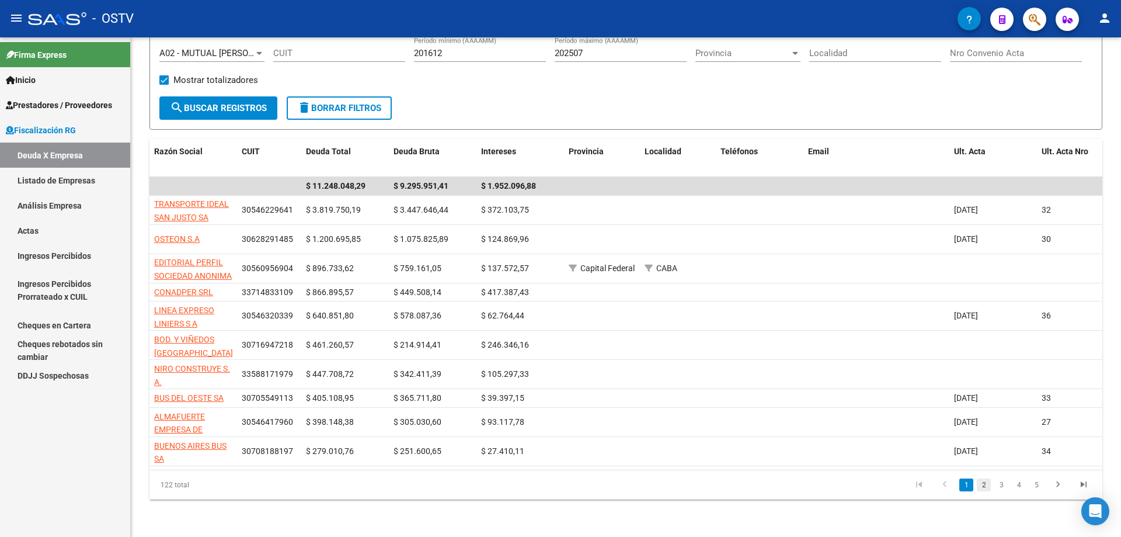
click at [988, 484] on link "2" at bounding box center [984, 484] width 14 height 13
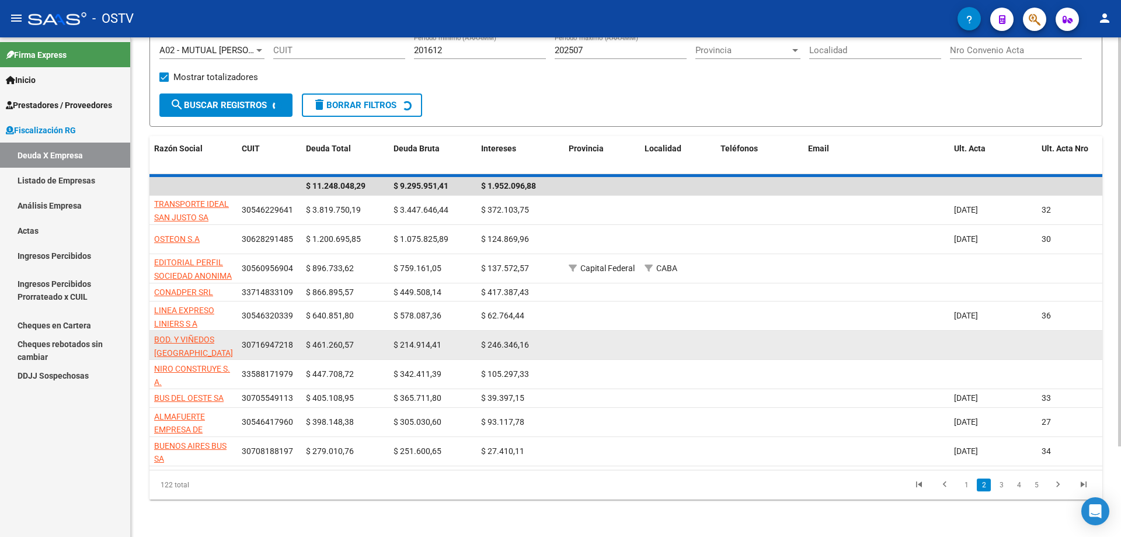
scroll to position [97, 0]
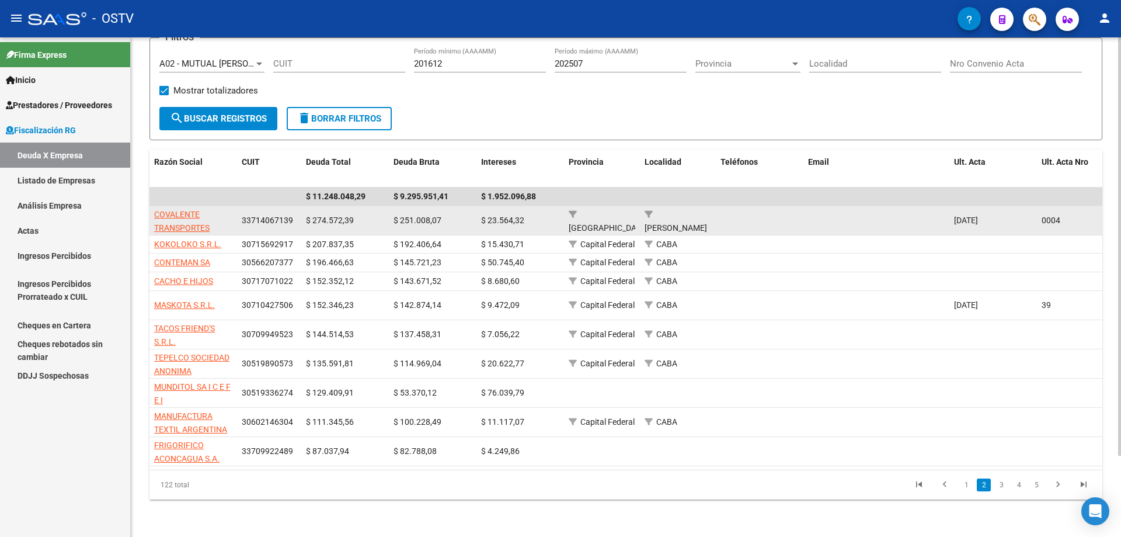
click at [186, 213] on app-link-go-to "COVALENTE TRANSPORTES S.R.L." at bounding box center [193, 228] width 78 height 40
click at [187, 213] on app-link-go-to "COVALENTE TRANSPORTES S.R.L." at bounding box center [193, 228] width 78 height 40
click at [190, 216] on span "COVALENTE TRANSPORTES S.R.L." at bounding box center [181, 228] width 55 height 36
type textarea "33714067139"
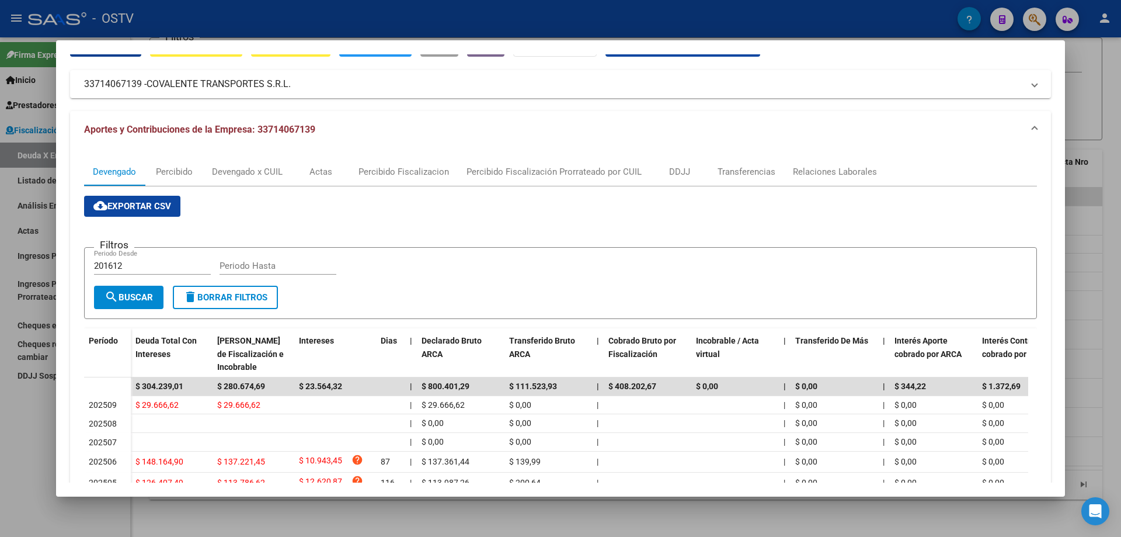
scroll to position [0, 0]
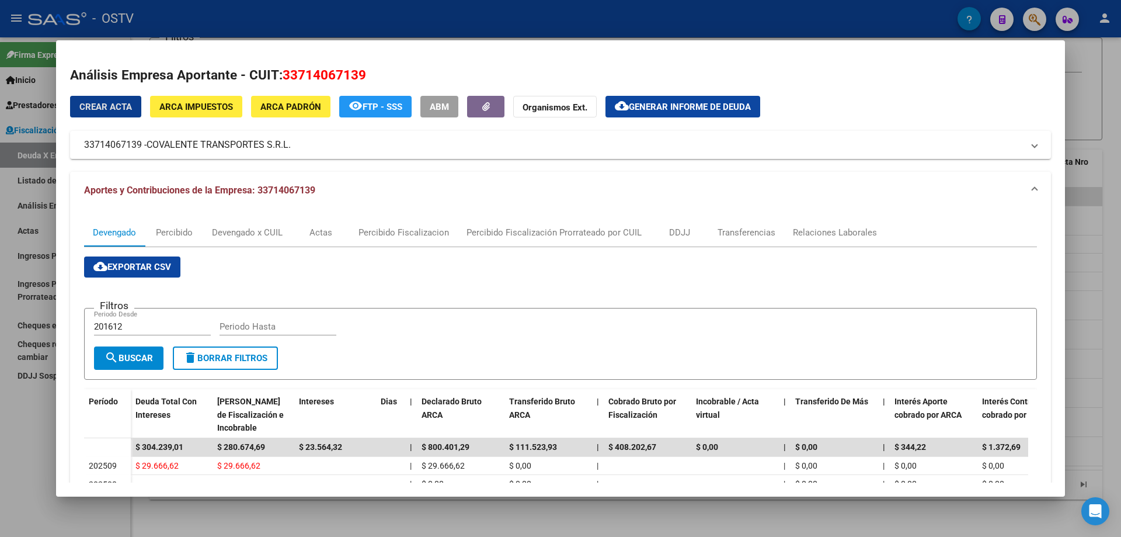
click at [690, 114] on button "cloud_download Generar informe de deuda" at bounding box center [683, 107] width 155 height 22
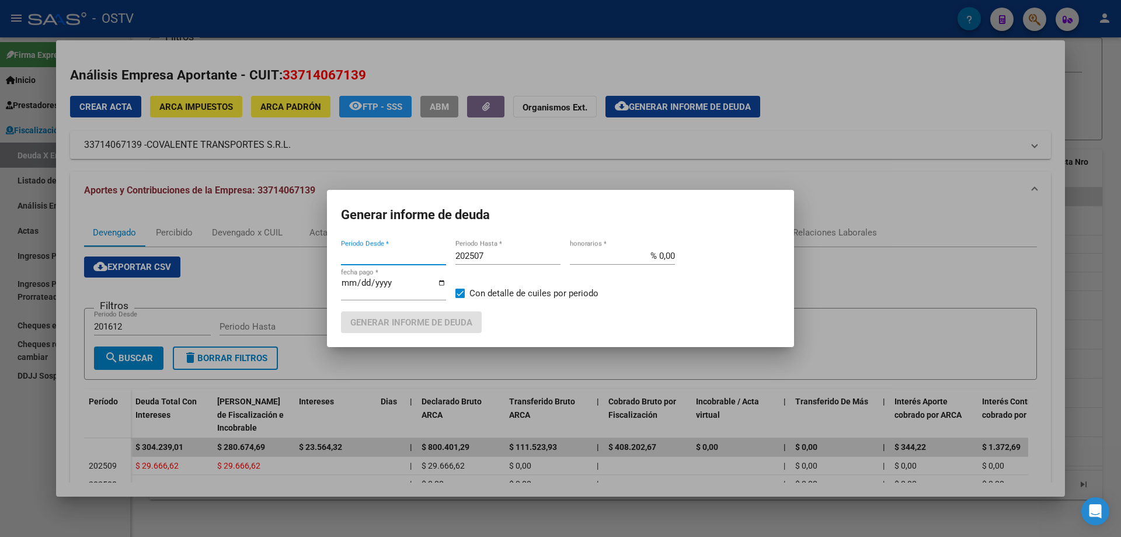
type input "202504"
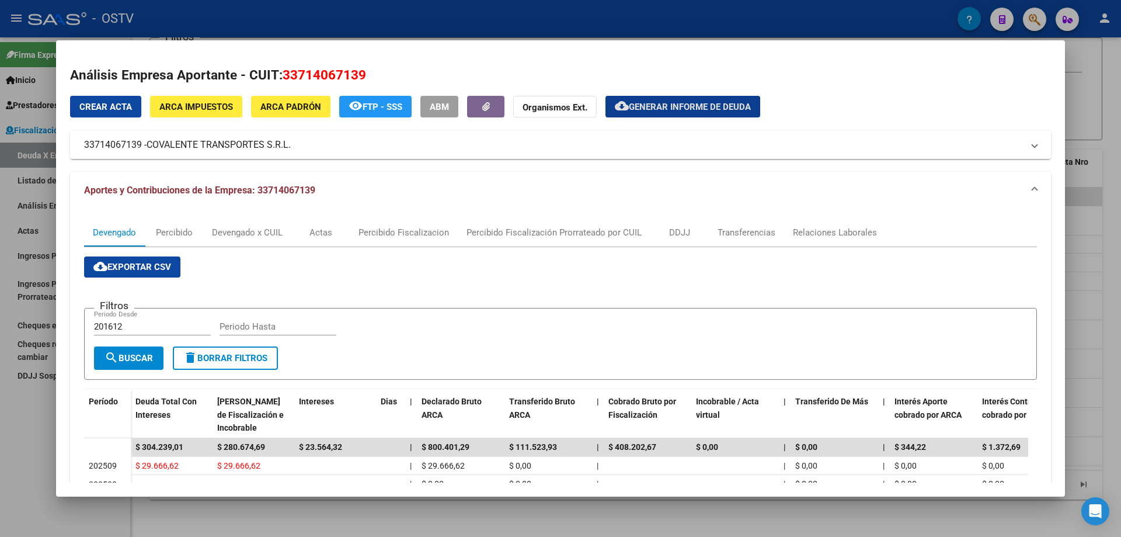
click at [661, 108] on span "Generar informe de deuda" at bounding box center [690, 107] width 122 height 11
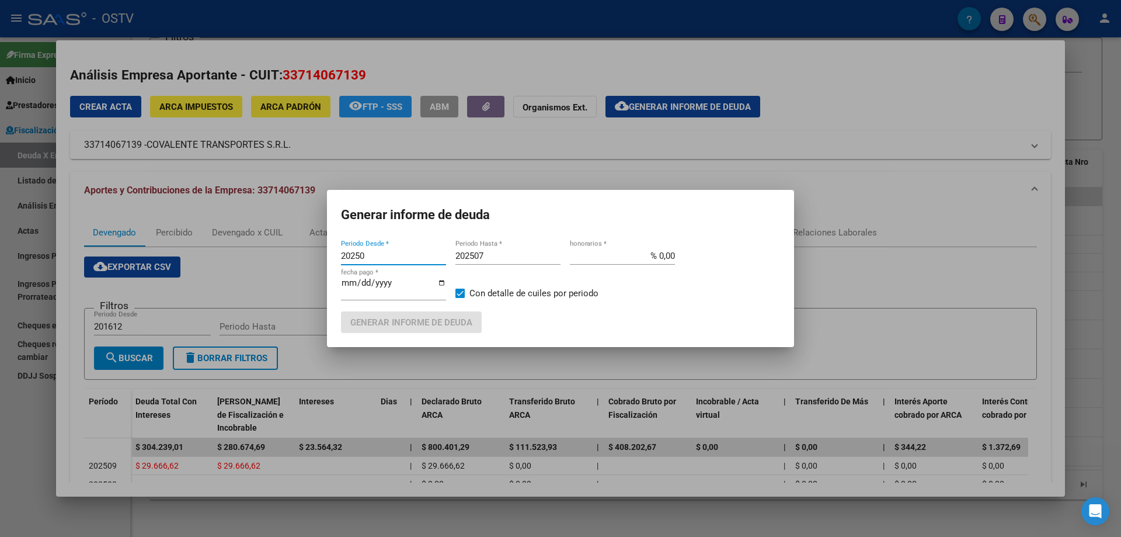
type input "202504"
click at [528, 259] on input "202507" at bounding box center [508, 256] width 105 height 11
type input "202509"
click at [454, 327] on span "Generar informe de deuda" at bounding box center [411, 322] width 122 height 11
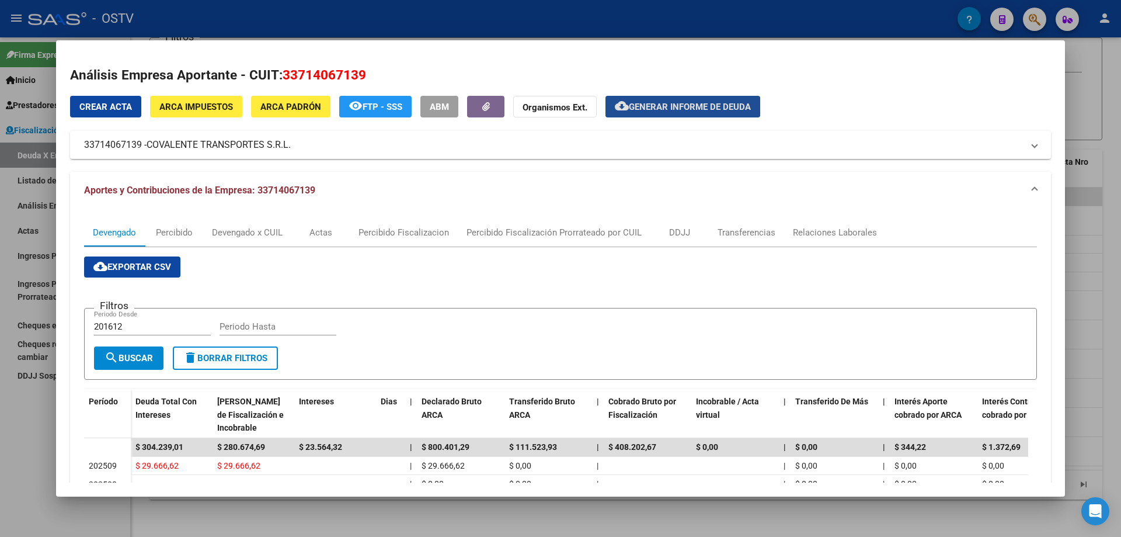
click at [636, 110] on span "Generar informe de deuda" at bounding box center [690, 107] width 122 height 11
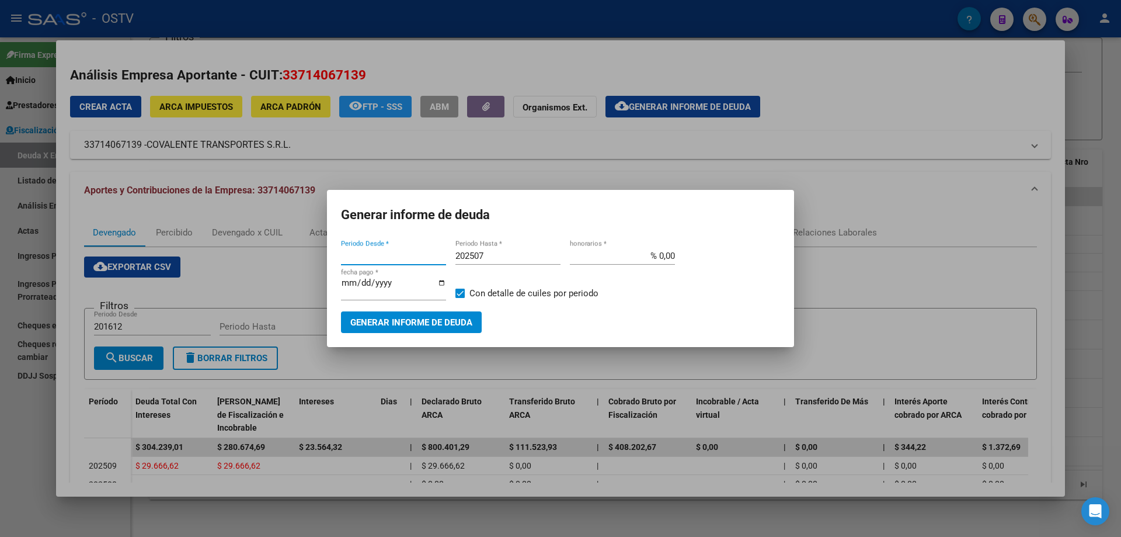
type input "202504"
click at [505, 251] on input "202507" at bounding box center [508, 256] width 105 height 11
type input "202509"
click at [466, 325] on span "Generar informe de deuda" at bounding box center [411, 322] width 122 height 11
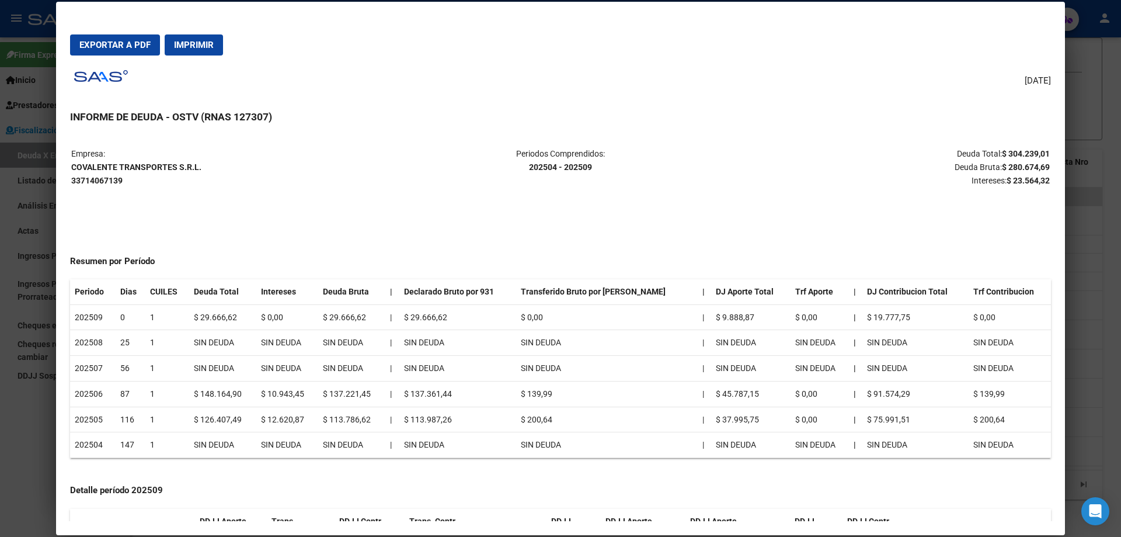
click at [112, 44] on span "Exportar a PDF" at bounding box center [114, 45] width 71 height 11
drag, startPoint x: 0, startPoint y: 93, endPoint x: 18, endPoint y: 98, distance: 18.7
click at [0, 92] on div at bounding box center [560, 268] width 1121 height 537
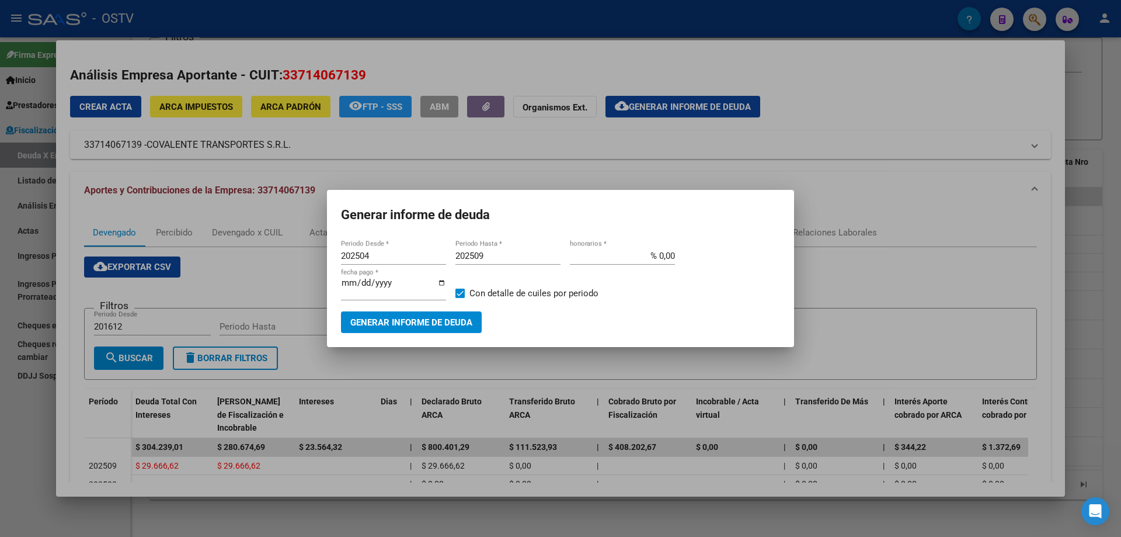
click at [232, 238] on div at bounding box center [560, 268] width 1121 height 537
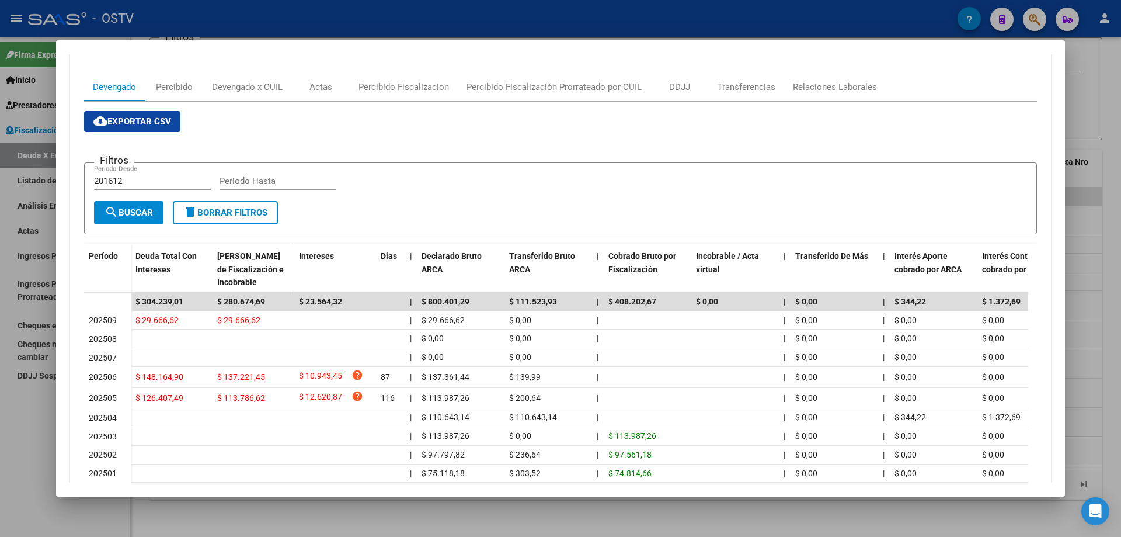
scroll to position [175, 0]
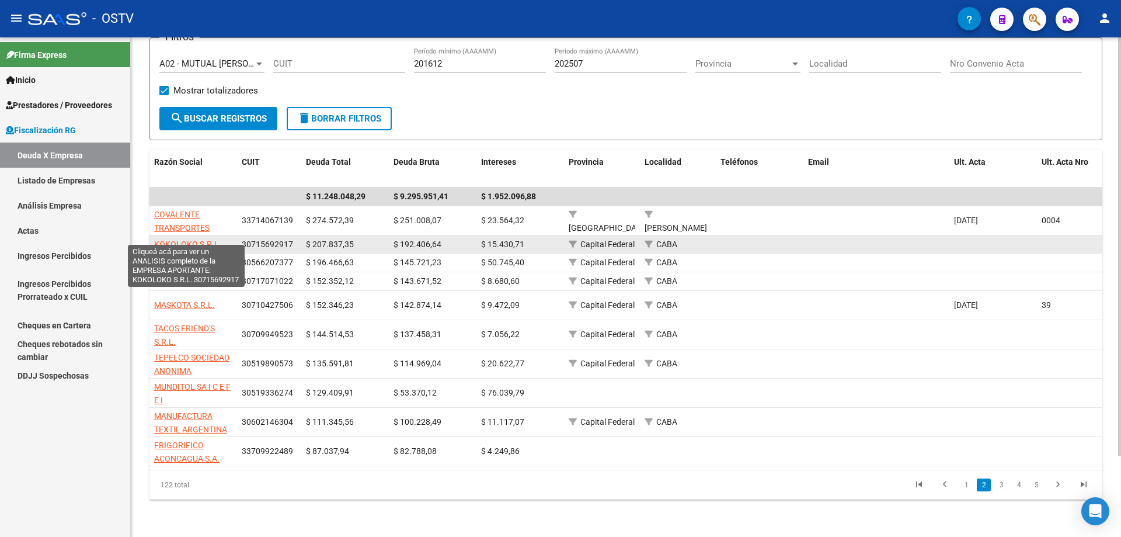
click at [212, 239] on span "KOKOLOKO S.R.L." at bounding box center [187, 243] width 67 height 9
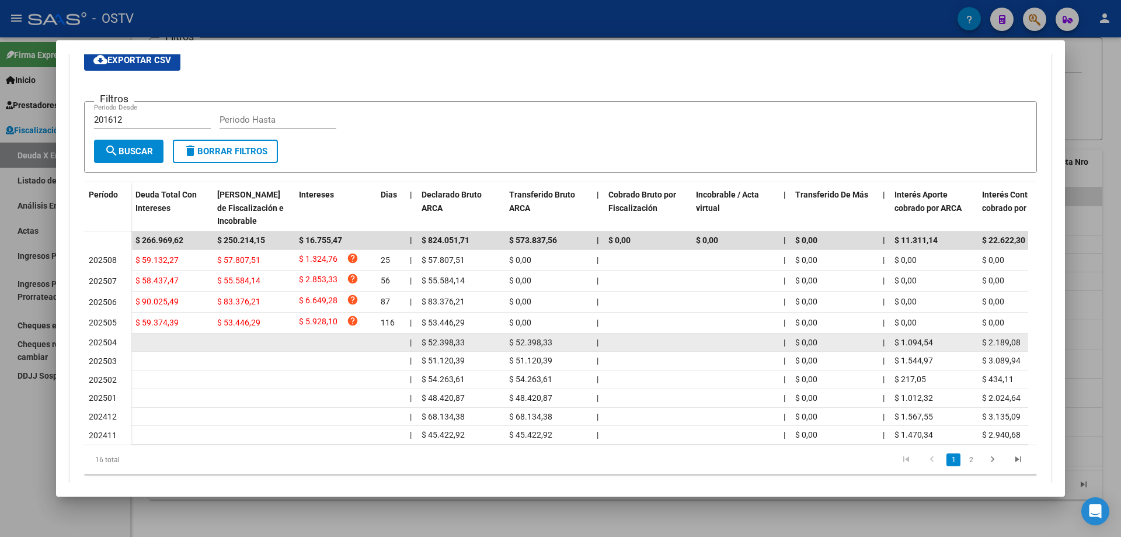
scroll to position [0, 0]
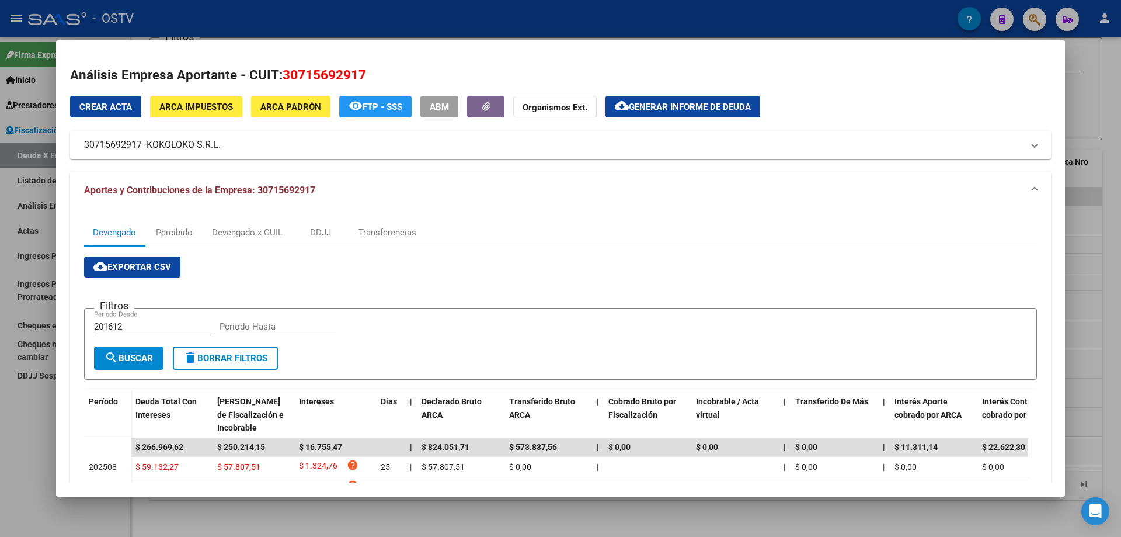
click at [0, 244] on div at bounding box center [560, 268] width 1121 height 537
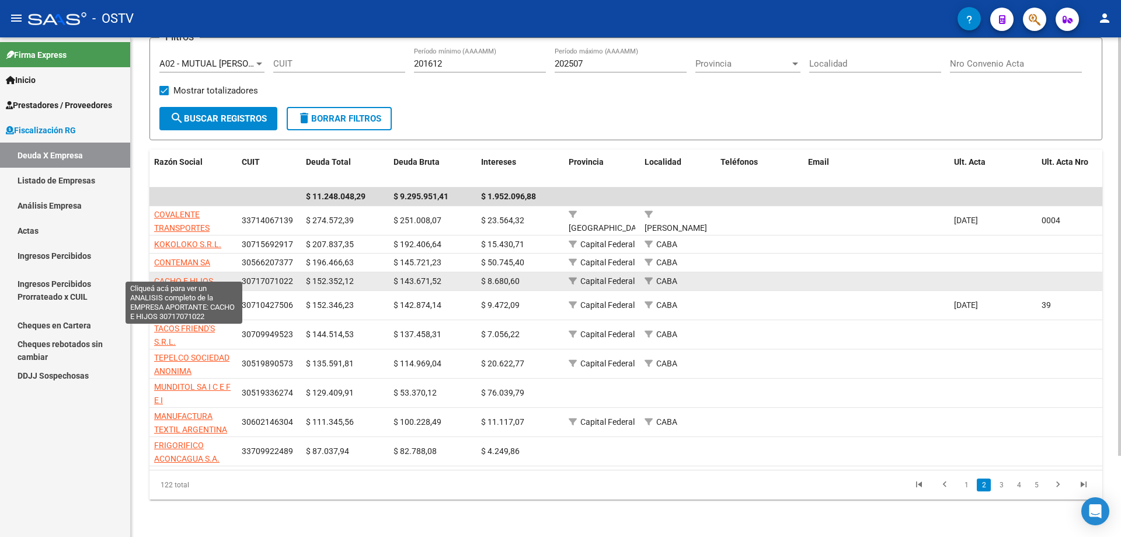
click at [197, 276] on span "CACHO E HIJOS" at bounding box center [183, 280] width 59 height 9
type textarea "30717071022"
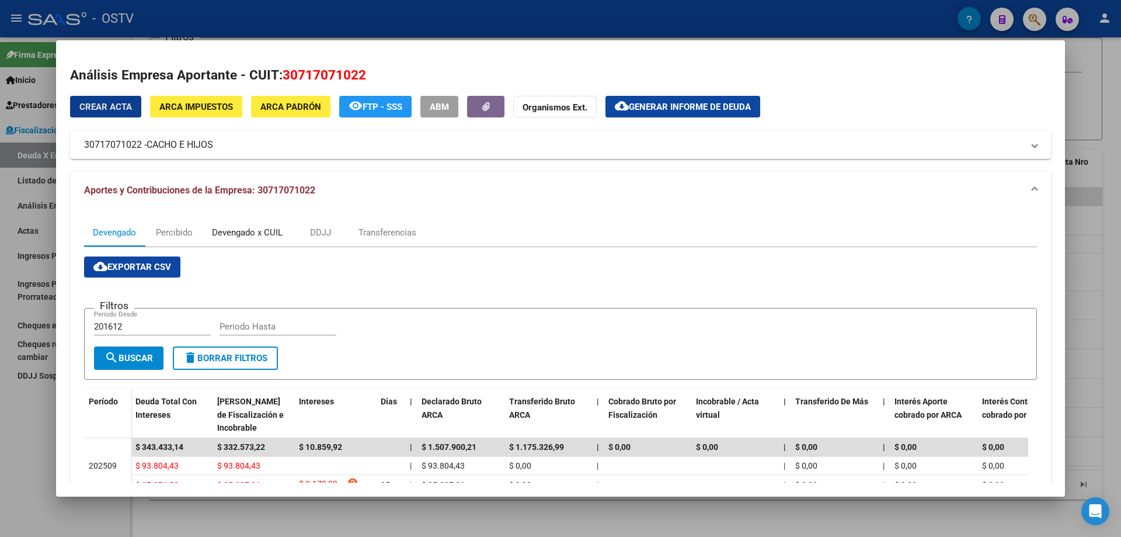
click at [221, 228] on div "Devengado x CUIL" at bounding box center [247, 232] width 71 height 13
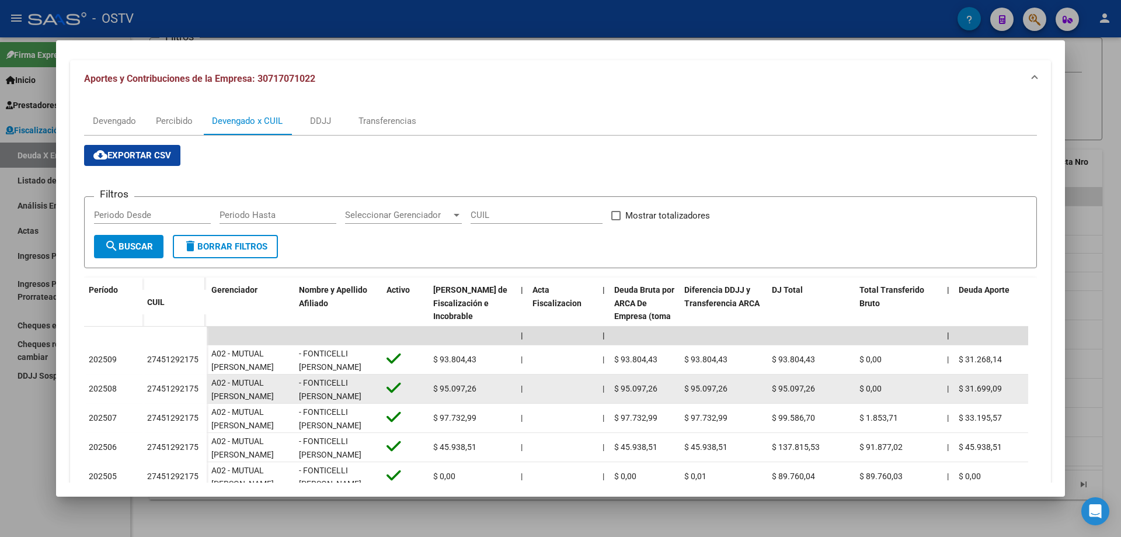
scroll to position [207, 0]
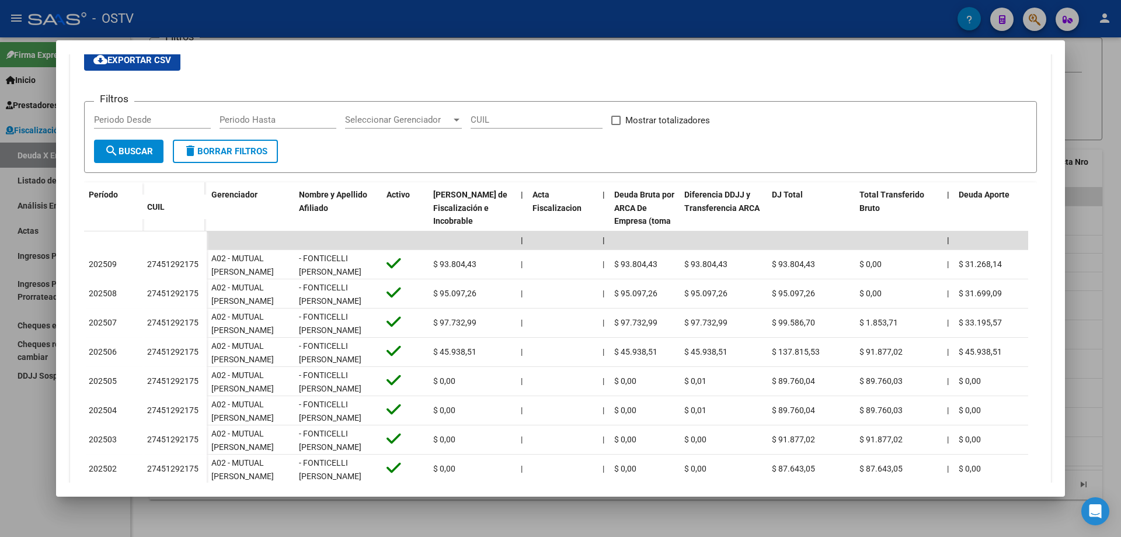
click at [30, 167] on div at bounding box center [560, 268] width 1121 height 537
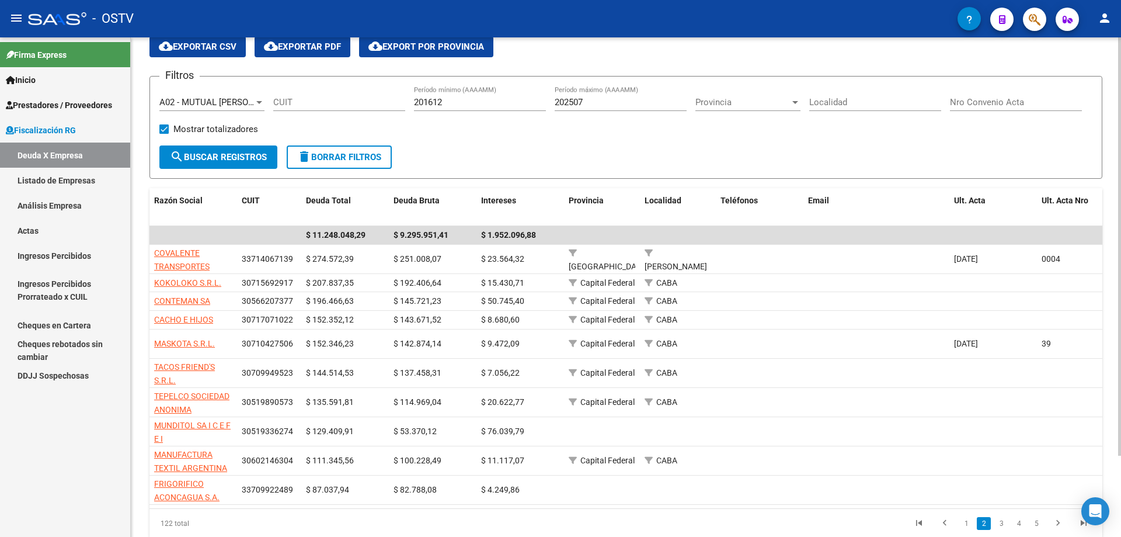
scroll to position [0, 0]
